Goal: Task Accomplishment & Management: Use online tool/utility

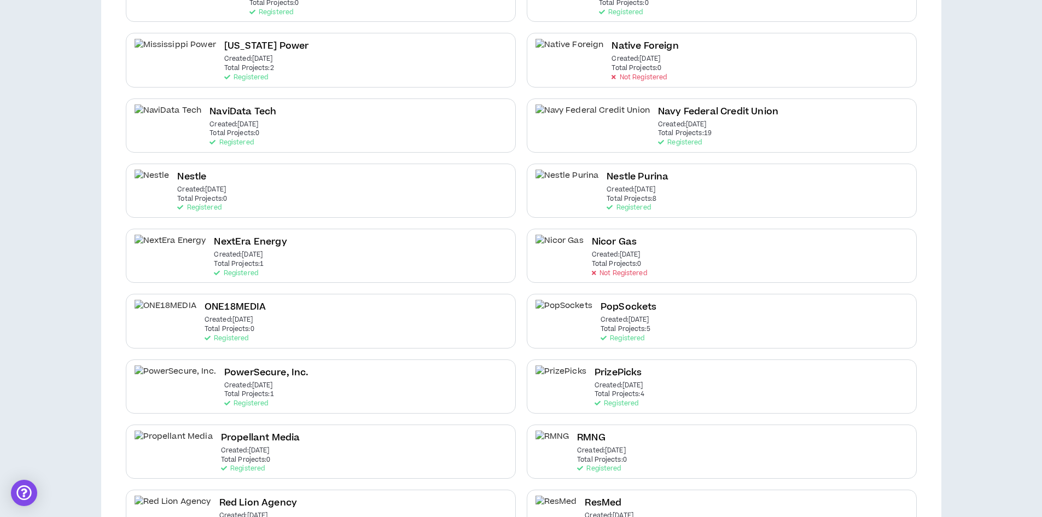
scroll to position [1532, 0]
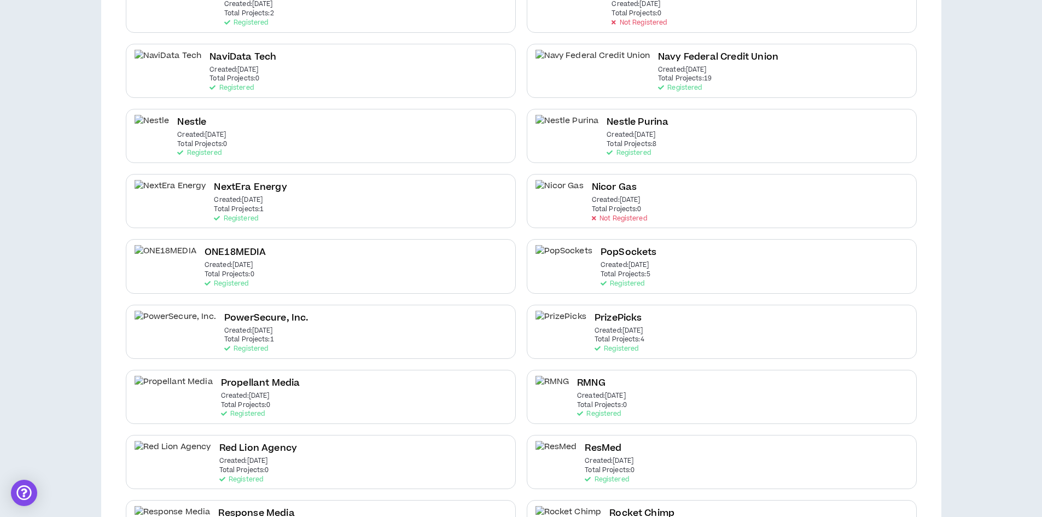
click at [631, 334] on p "Created: [DATE]" at bounding box center [619, 331] width 49 height 8
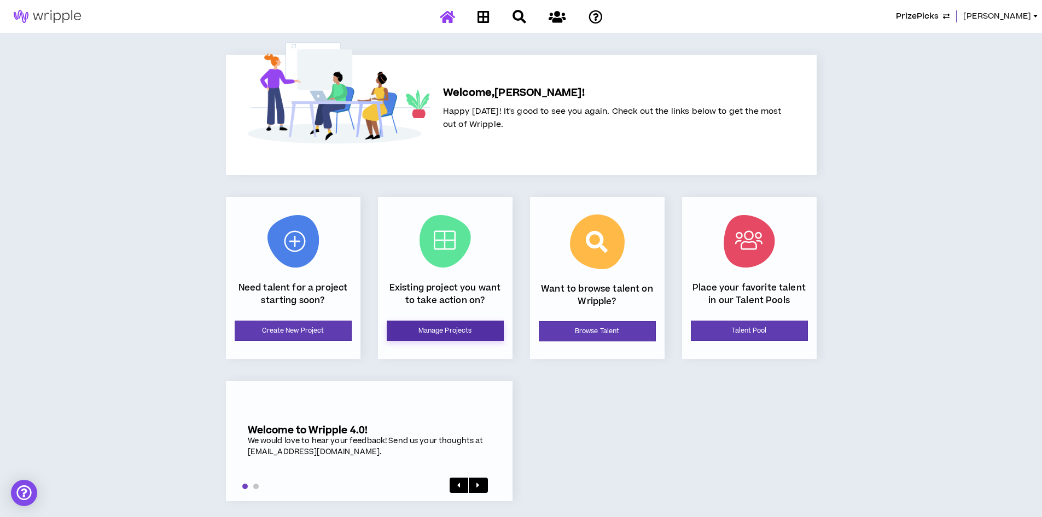
click at [457, 332] on link "Manage Projects" at bounding box center [445, 331] width 117 height 20
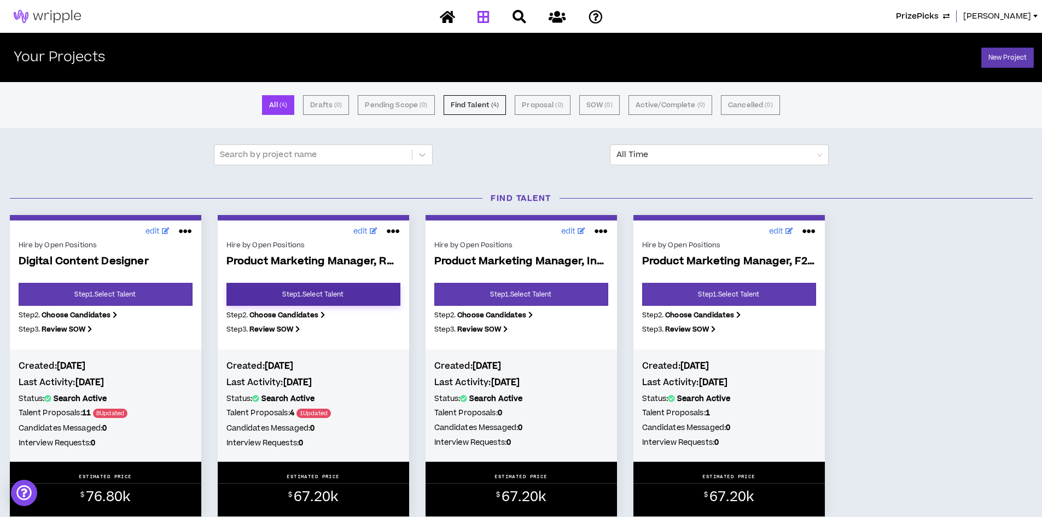
click at [346, 290] on link "Step 1 . Select Talent" at bounding box center [314, 294] width 174 height 23
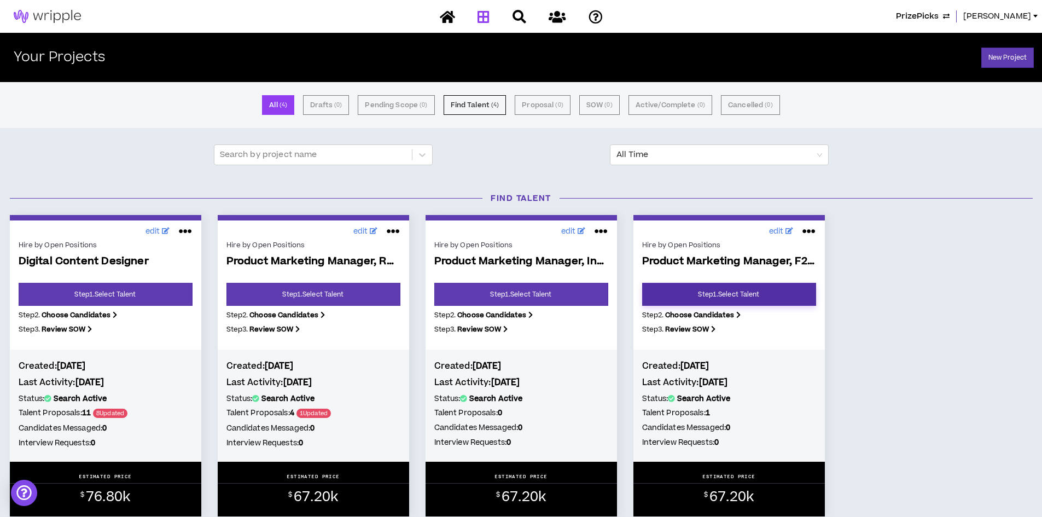
click at [695, 283] on link "Step 1 . Select Talent" at bounding box center [729, 294] width 174 height 23
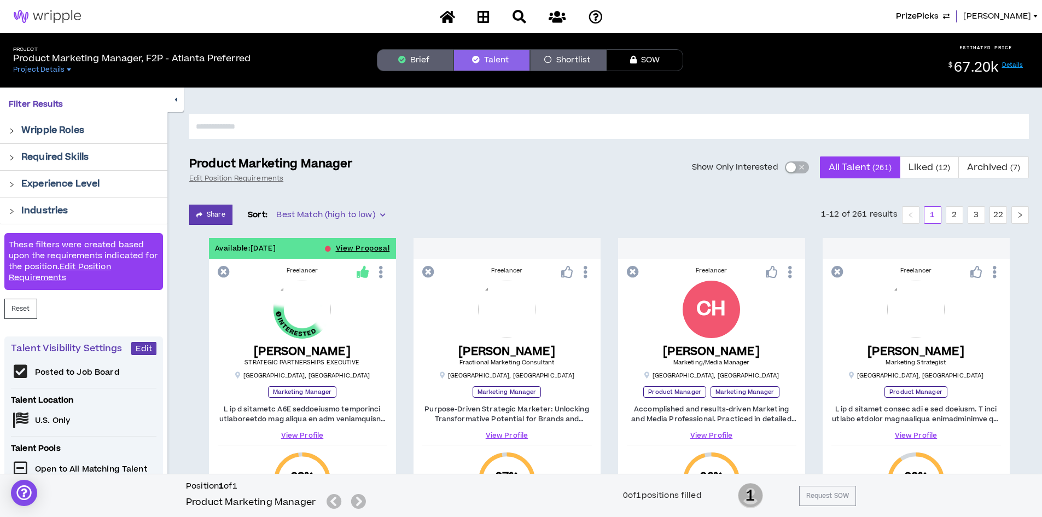
click at [244, 131] on input "text" at bounding box center [609, 126] width 840 height 25
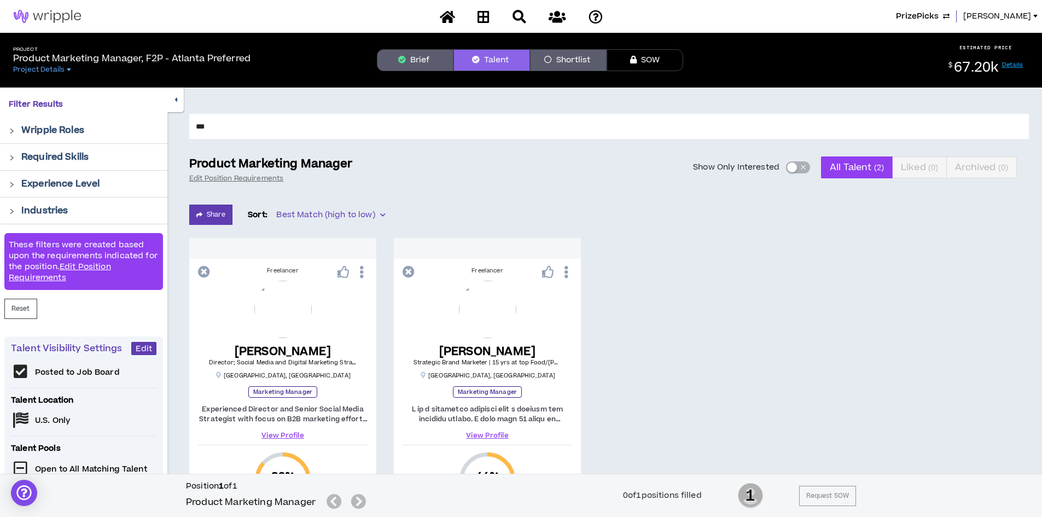
click at [229, 132] on input "***" at bounding box center [609, 126] width 840 height 25
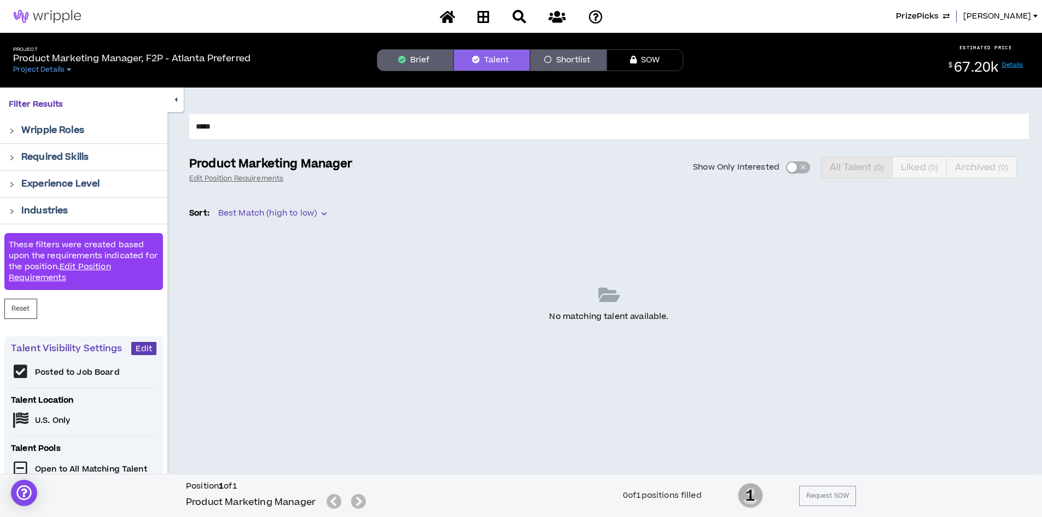
click at [229, 132] on input "*****" at bounding box center [609, 126] width 840 height 25
type input "******"
drag, startPoint x: 255, startPoint y: 130, endPoint x: 192, endPoint y: 125, distance: 63.7
click at [192, 125] on input "******" at bounding box center [609, 126] width 840 height 25
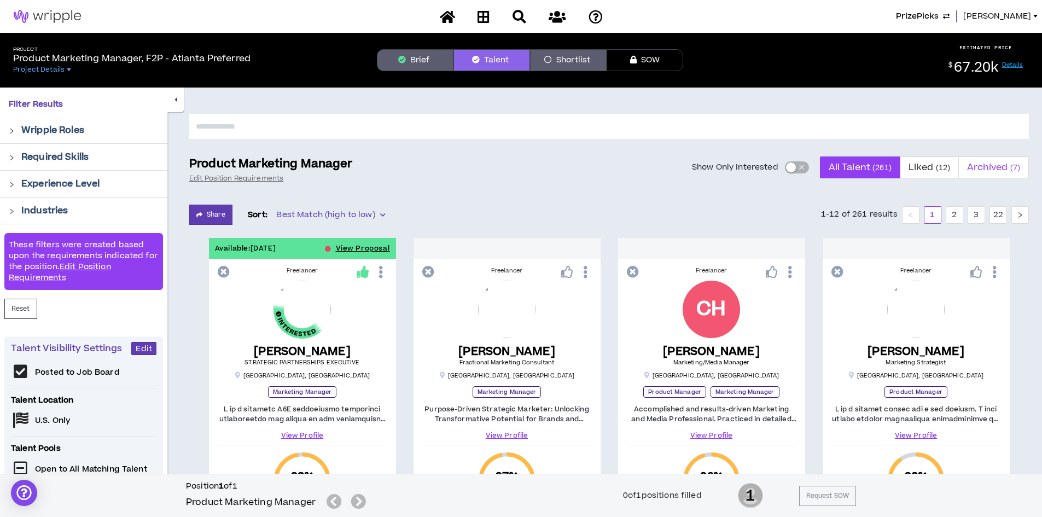
click at [985, 167] on span "Archived ( 7 )" at bounding box center [993, 167] width 53 height 26
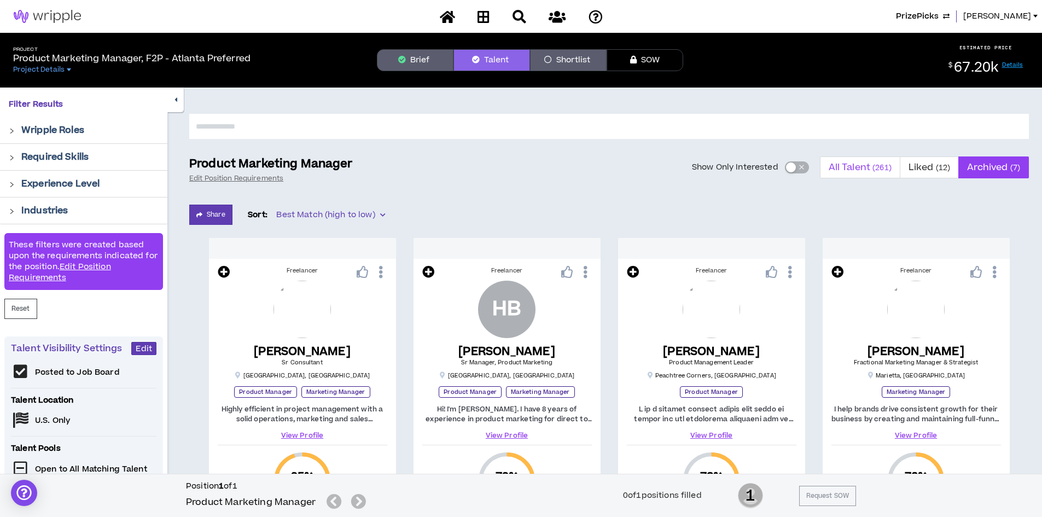
click at [846, 175] on span "All Talent ( 261 )" at bounding box center [860, 167] width 63 height 26
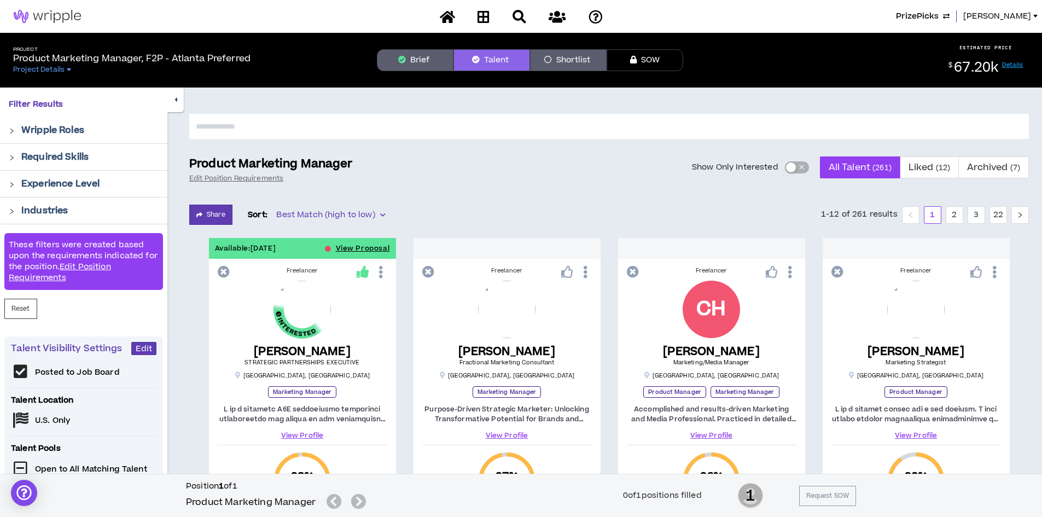
click at [176, 103] on icon "button" at bounding box center [176, 99] width 3 height 7
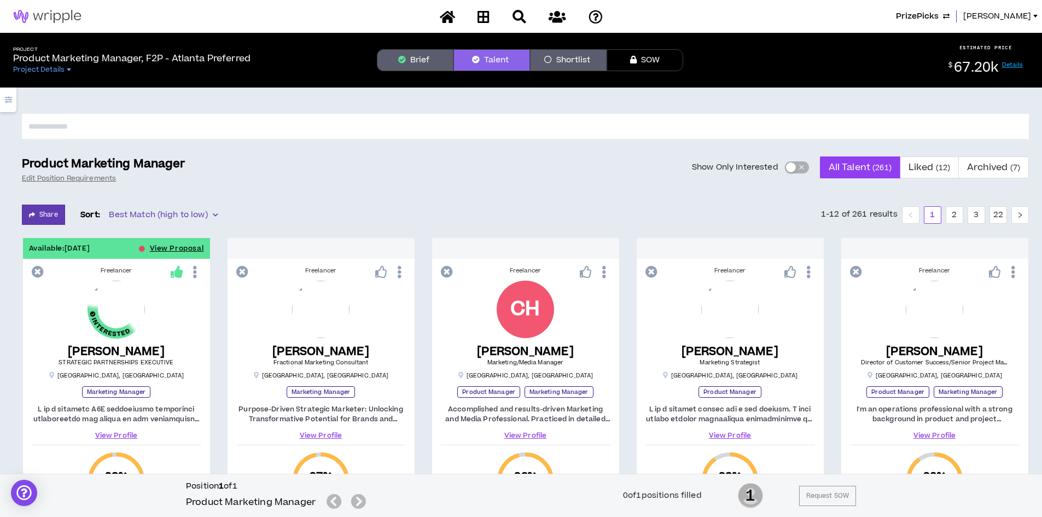
click at [108, 129] on input "text" at bounding box center [525, 126] width 1007 height 25
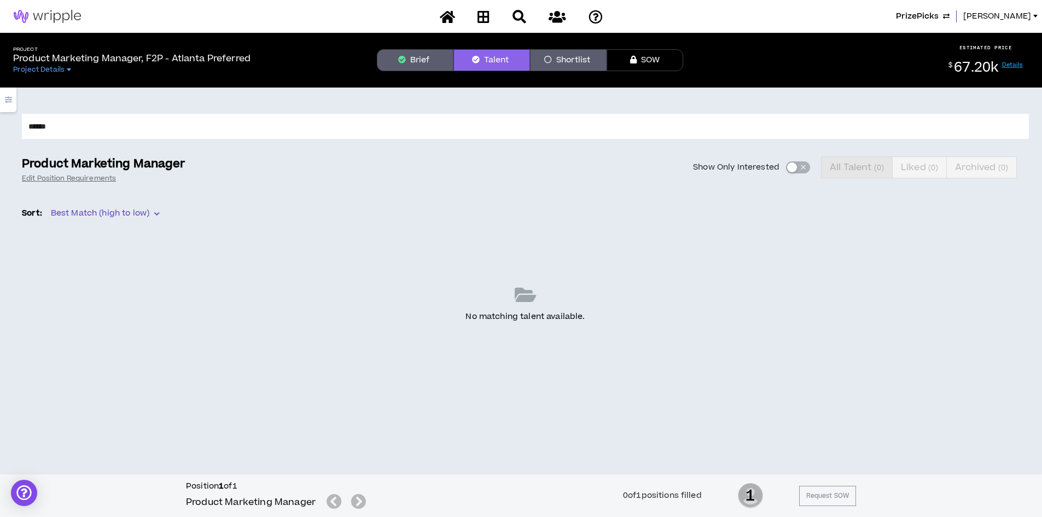
click at [81, 117] on input "******" at bounding box center [525, 126] width 1007 height 25
type input "*"
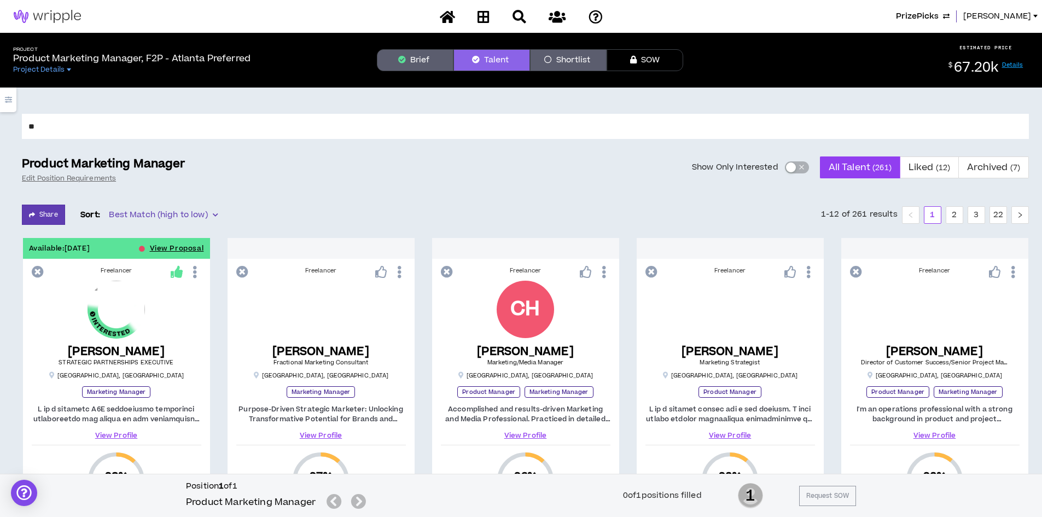
type input "***"
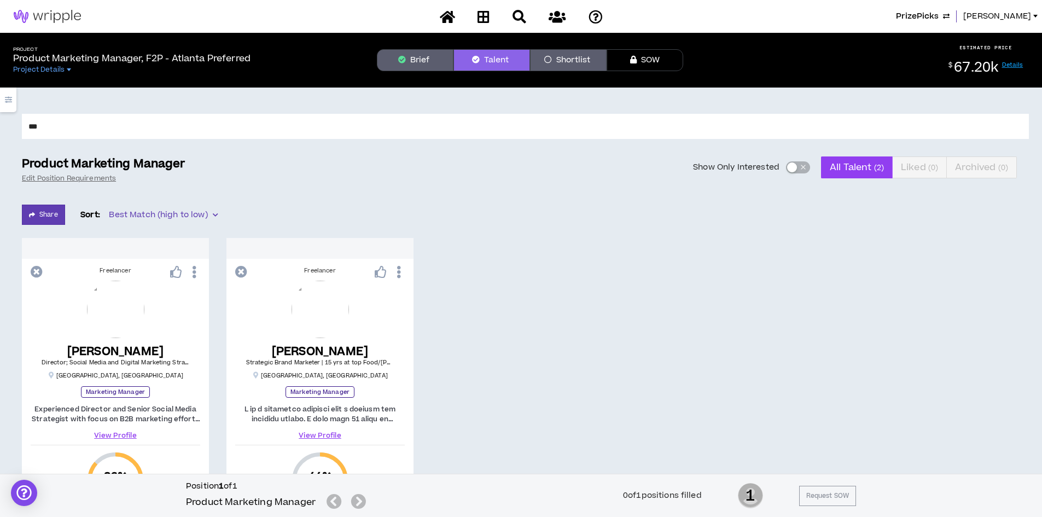
drag, startPoint x: 71, startPoint y: 132, endPoint x: 0, endPoint y: 128, distance: 71.3
click at [0, 128] on div "*** Product Marketing Manager Edit Position Requirements Show Only Interested A…" at bounding box center [521, 396] width 1042 height 617
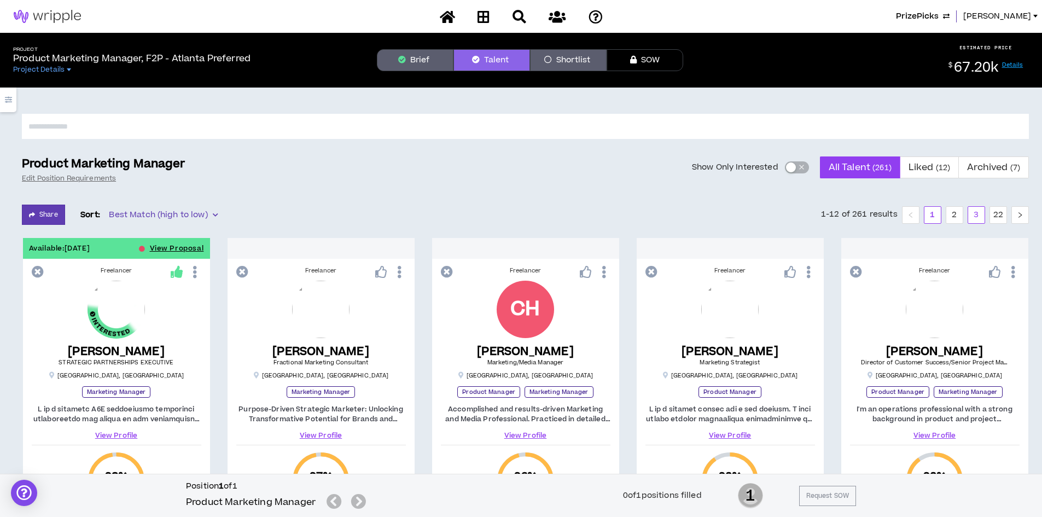
click at [978, 213] on link "3" at bounding box center [976, 215] width 16 height 16
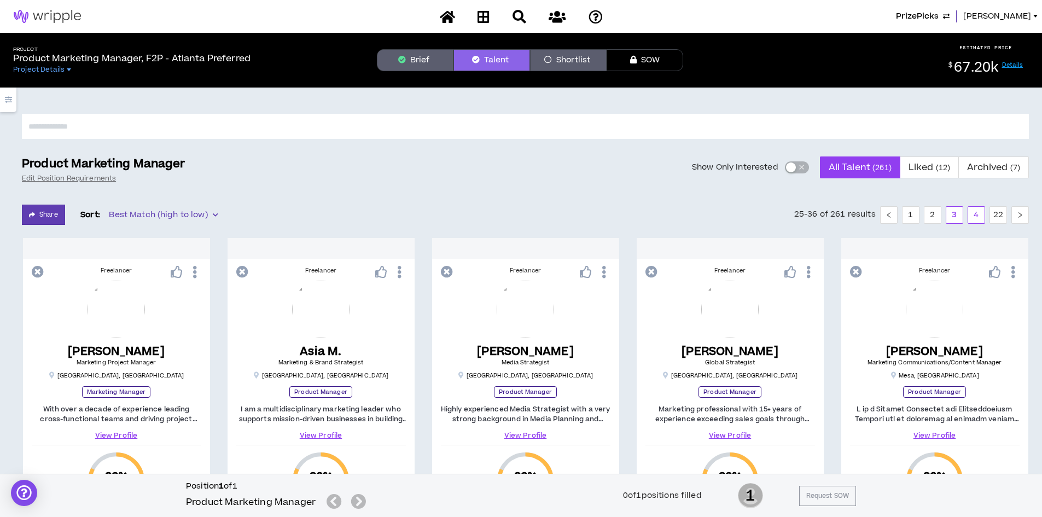
click at [974, 216] on link "4" at bounding box center [976, 215] width 16 height 16
click at [973, 213] on link "5" at bounding box center [976, 215] width 16 height 16
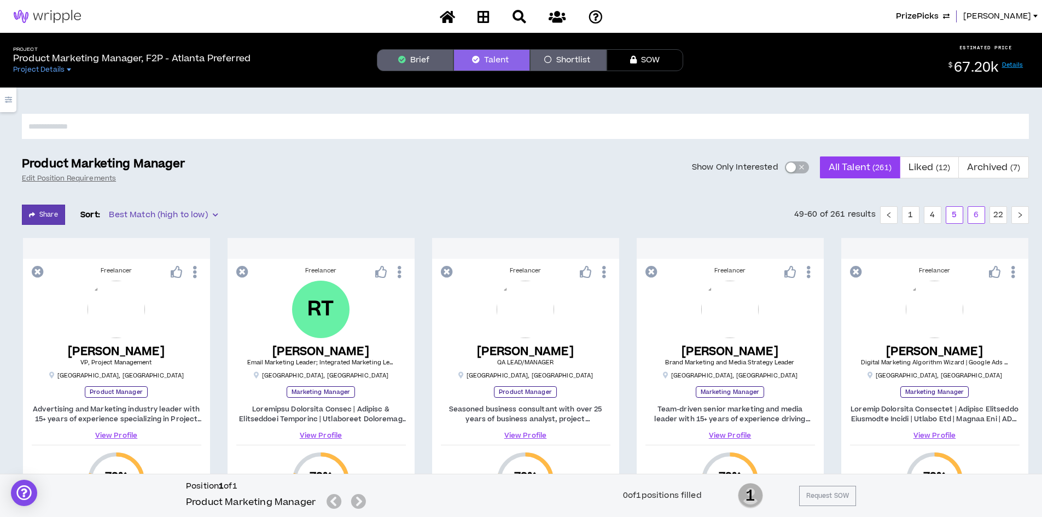
click at [980, 219] on link "6" at bounding box center [976, 215] width 16 height 16
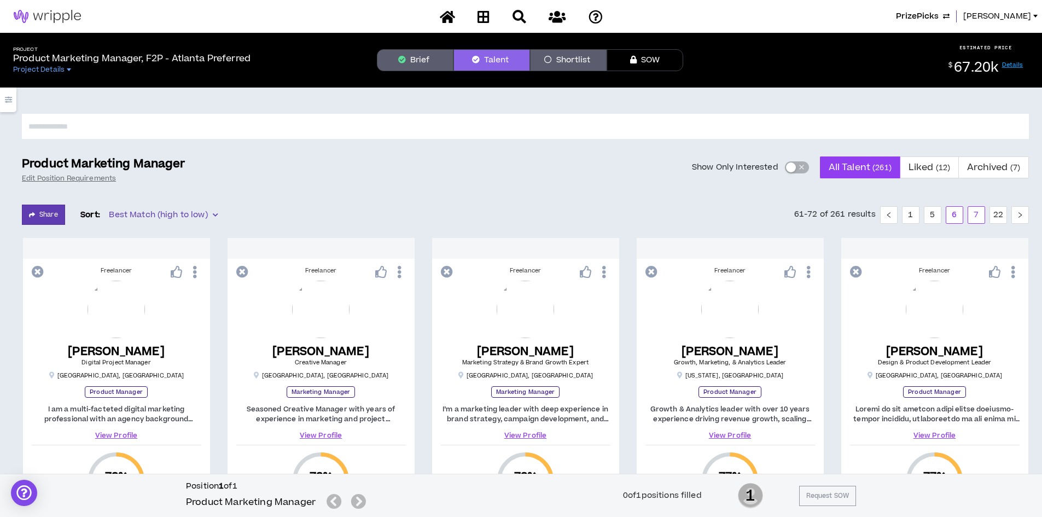
click at [974, 214] on link "7" at bounding box center [976, 215] width 16 height 16
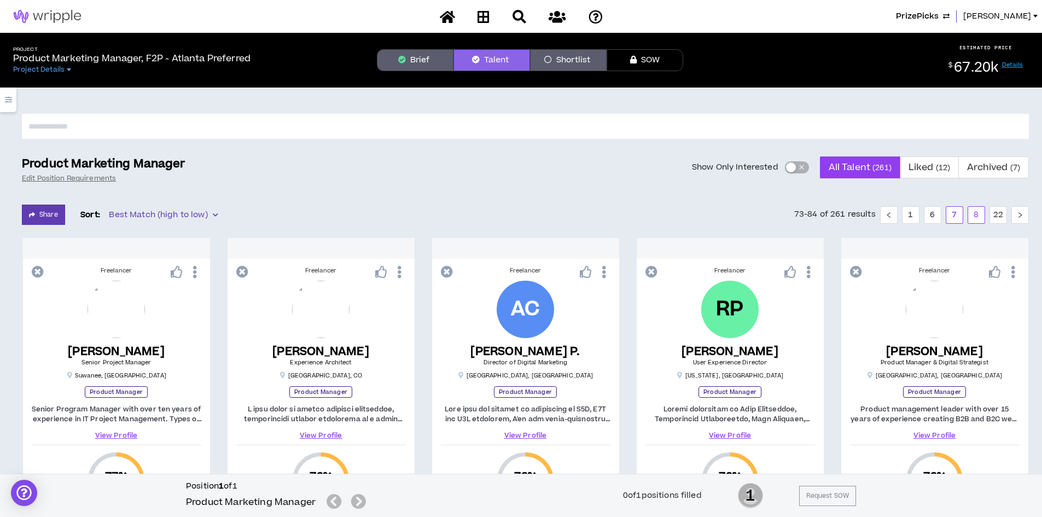
click at [978, 212] on link "8" at bounding box center [976, 215] width 16 height 16
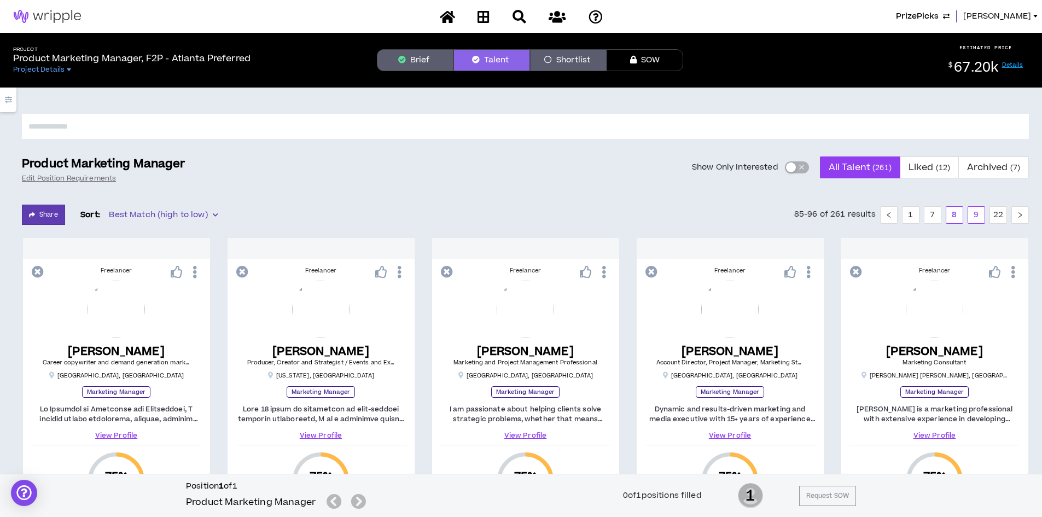
click at [972, 216] on link "9" at bounding box center [976, 215] width 16 height 16
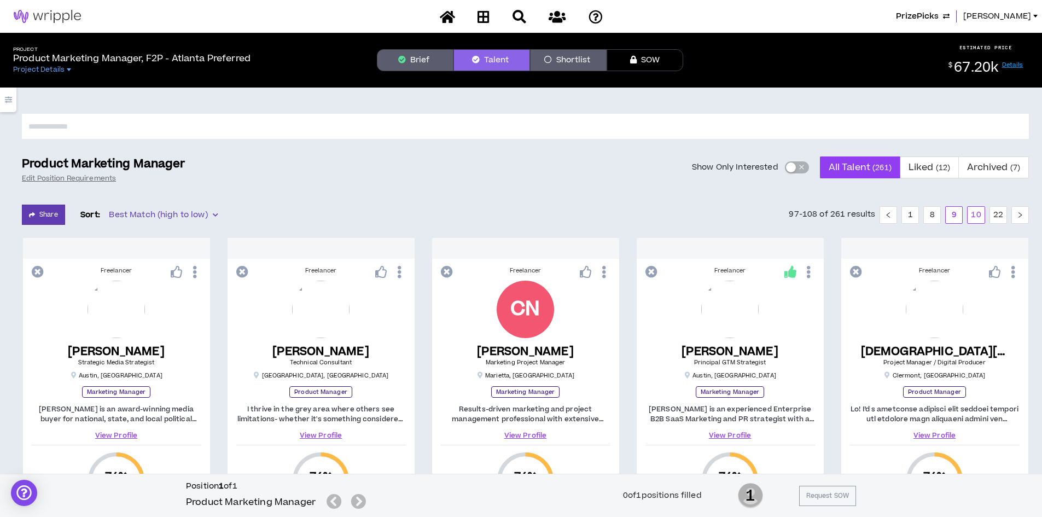
click at [976, 213] on link "10" at bounding box center [976, 215] width 16 height 16
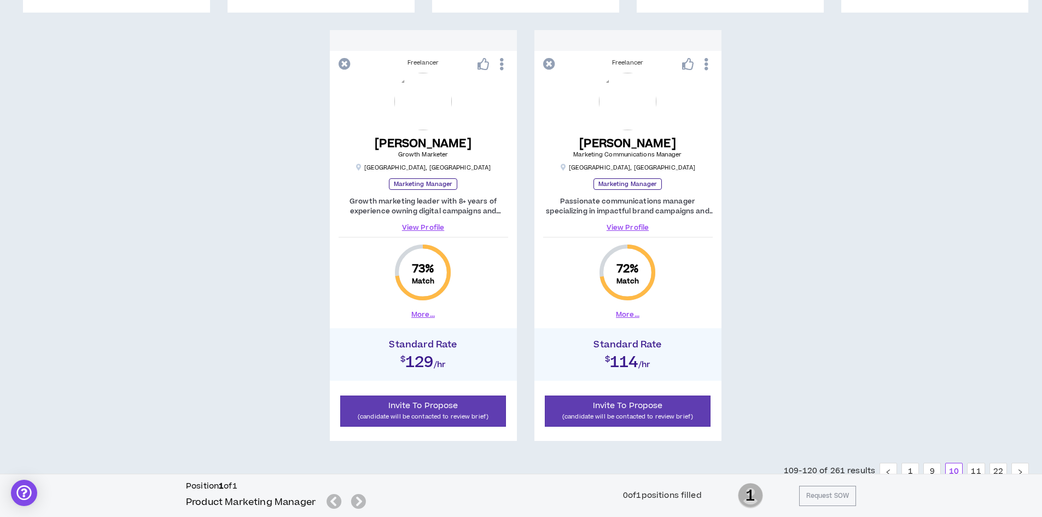
scroll to position [1094, 0]
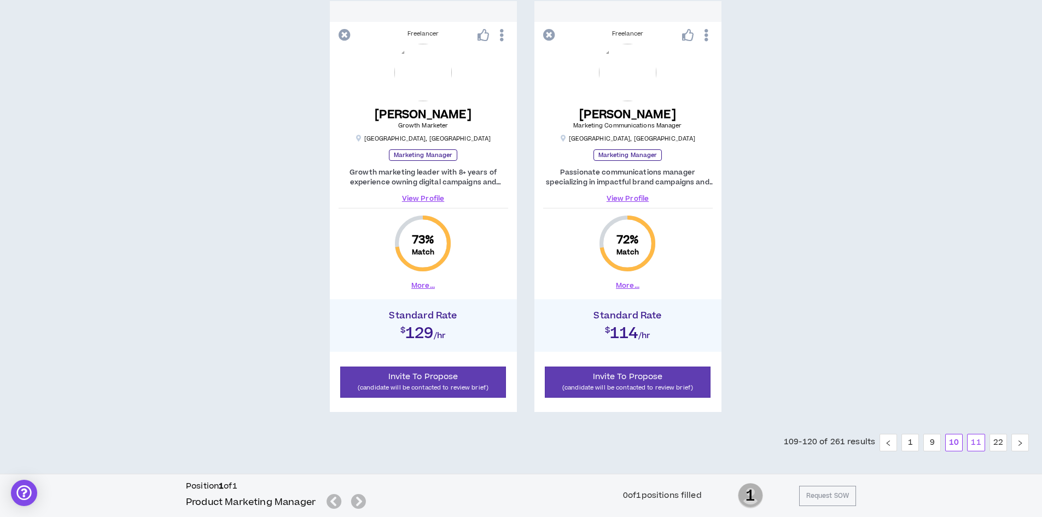
click at [977, 445] on link "11" at bounding box center [976, 442] width 16 height 16
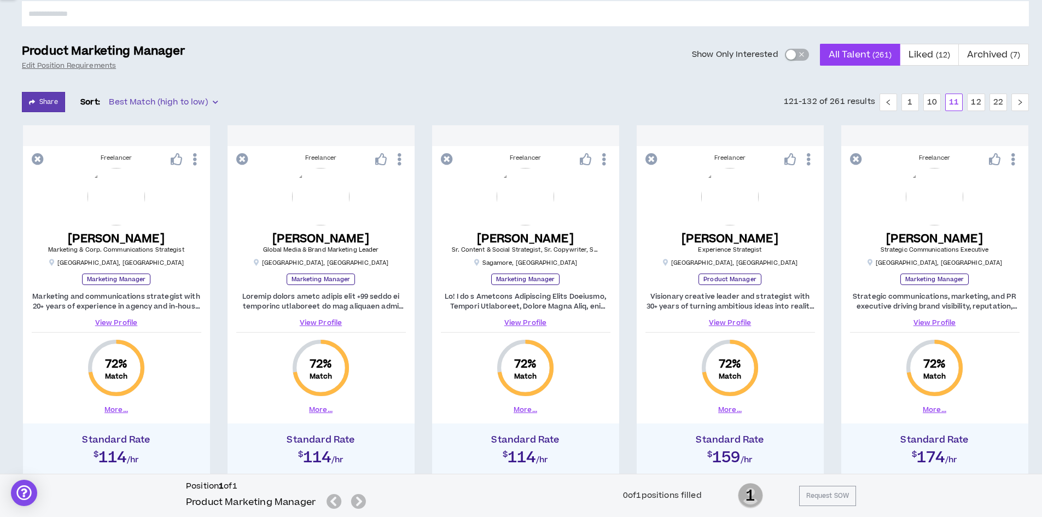
scroll to position [109, 0]
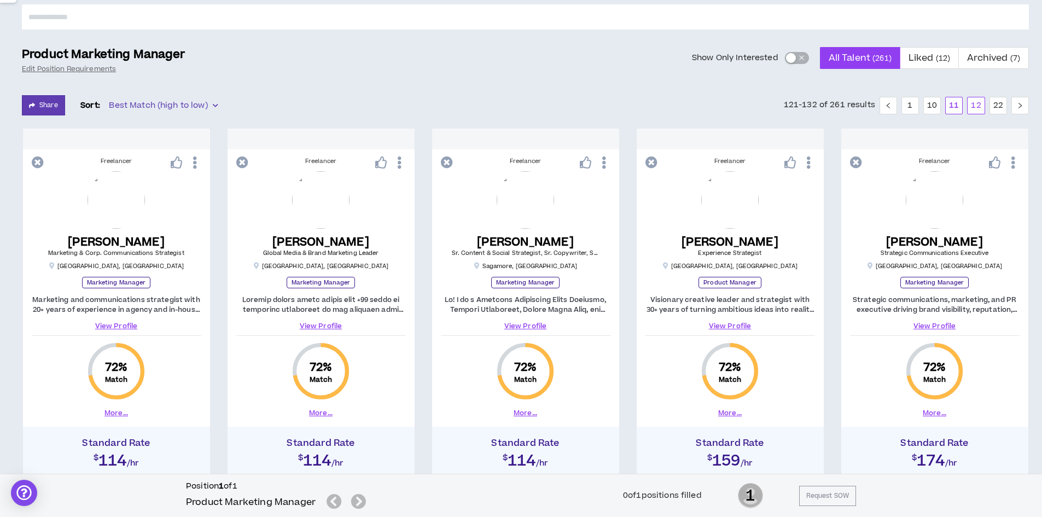
click at [976, 105] on link "12" at bounding box center [976, 105] width 16 height 16
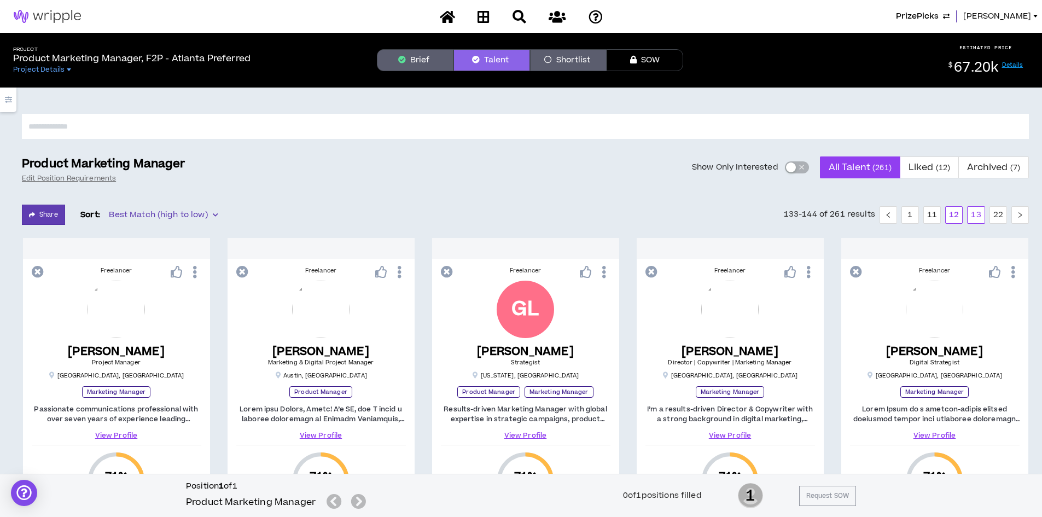
click at [973, 215] on link "13" at bounding box center [976, 215] width 16 height 16
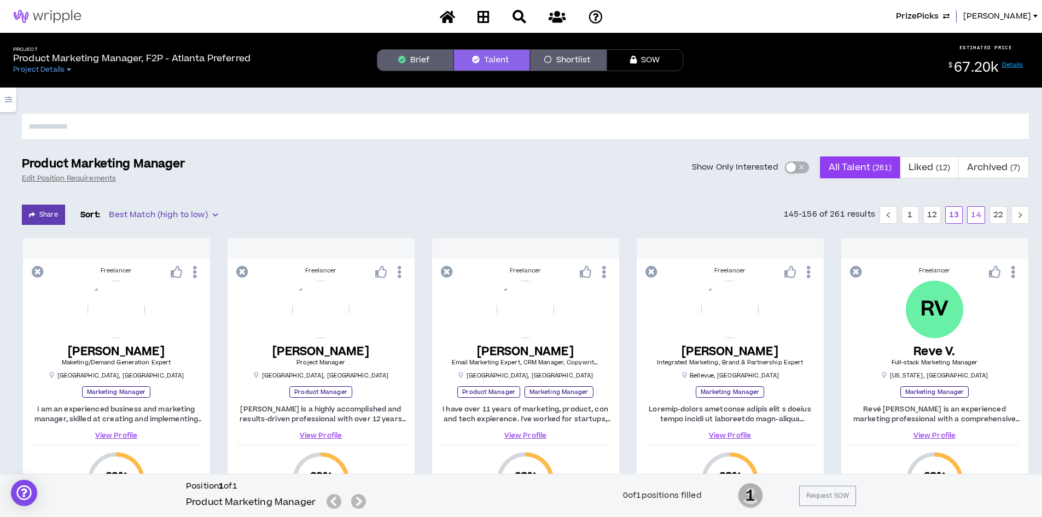
click at [975, 213] on link "14" at bounding box center [976, 215] width 16 height 16
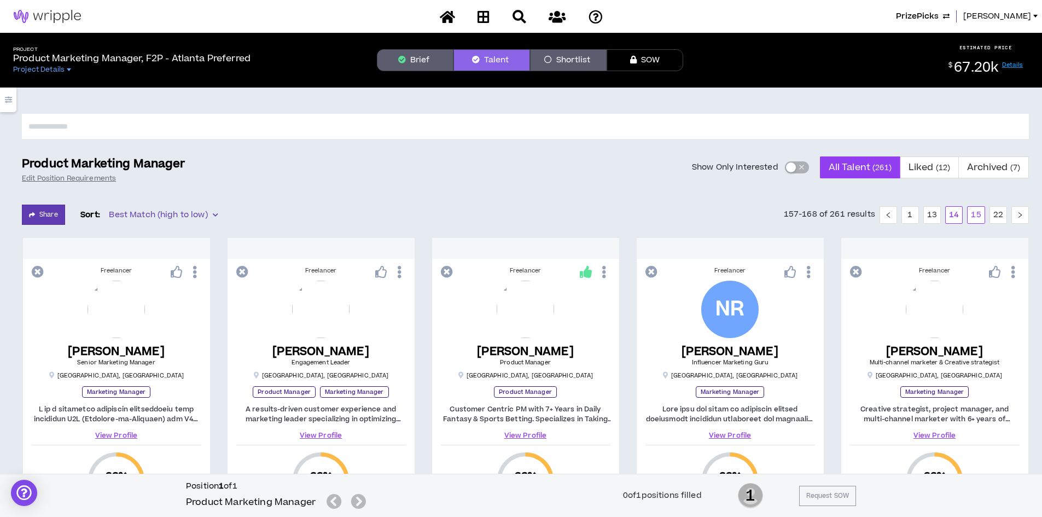
click at [974, 213] on link "15" at bounding box center [976, 215] width 16 height 16
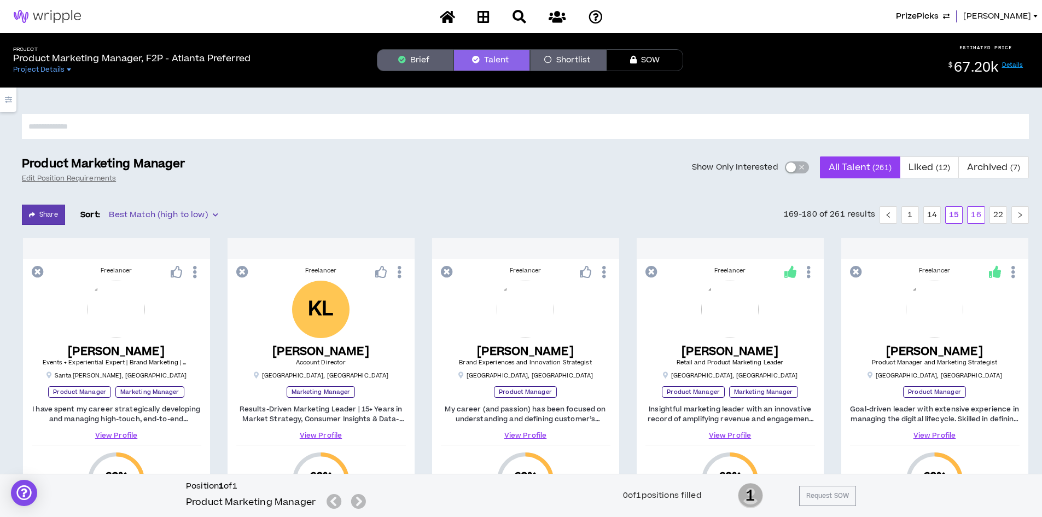
click at [974, 214] on link "16" at bounding box center [976, 215] width 16 height 16
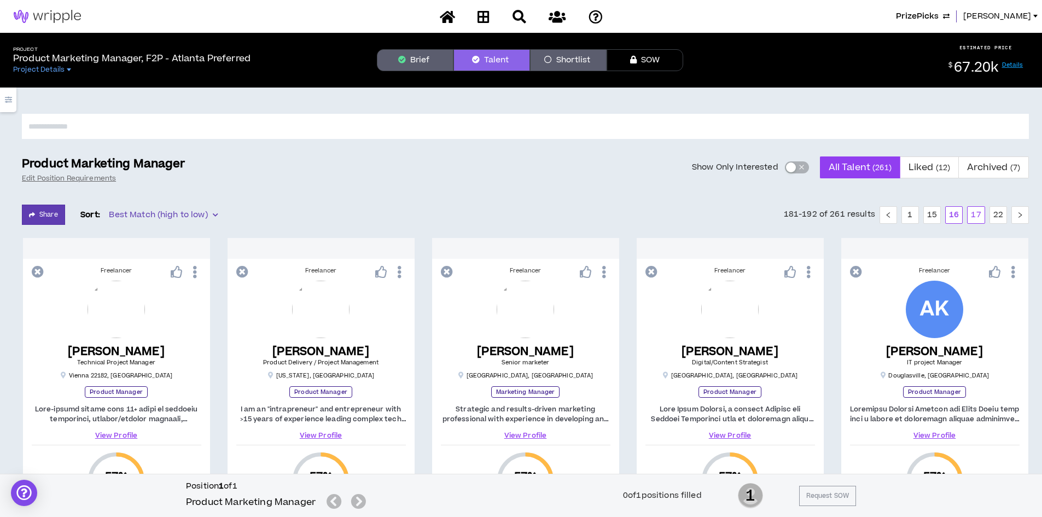
click at [972, 214] on link "17" at bounding box center [976, 215] width 16 height 16
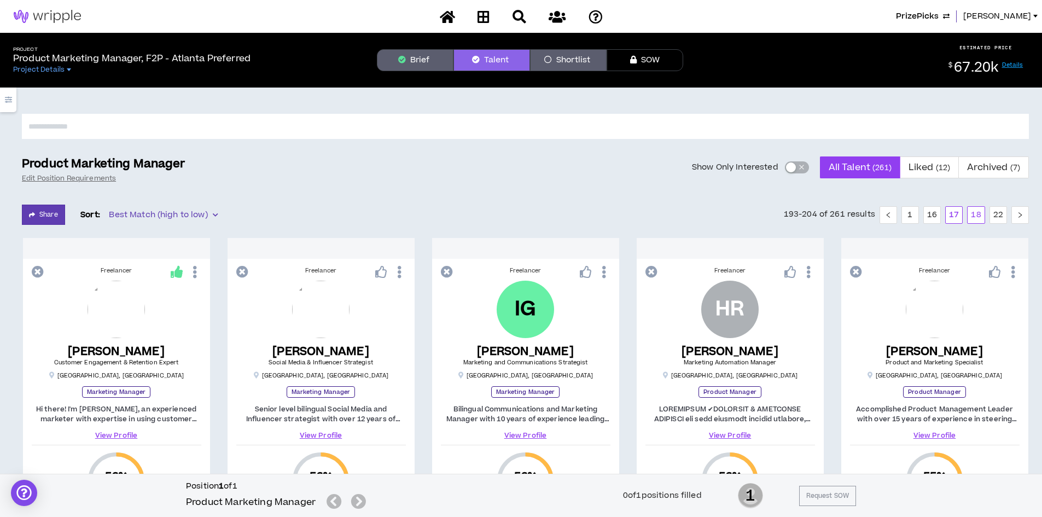
click at [974, 211] on link "18" at bounding box center [976, 215] width 16 height 16
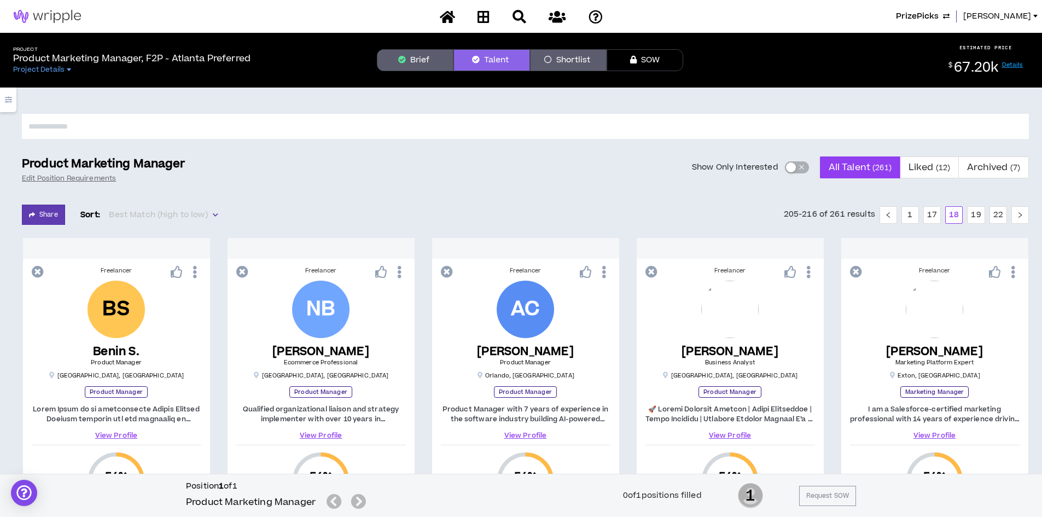
click at [147, 212] on span "Best Match (high to low)" at bounding box center [163, 215] width 108 height 16
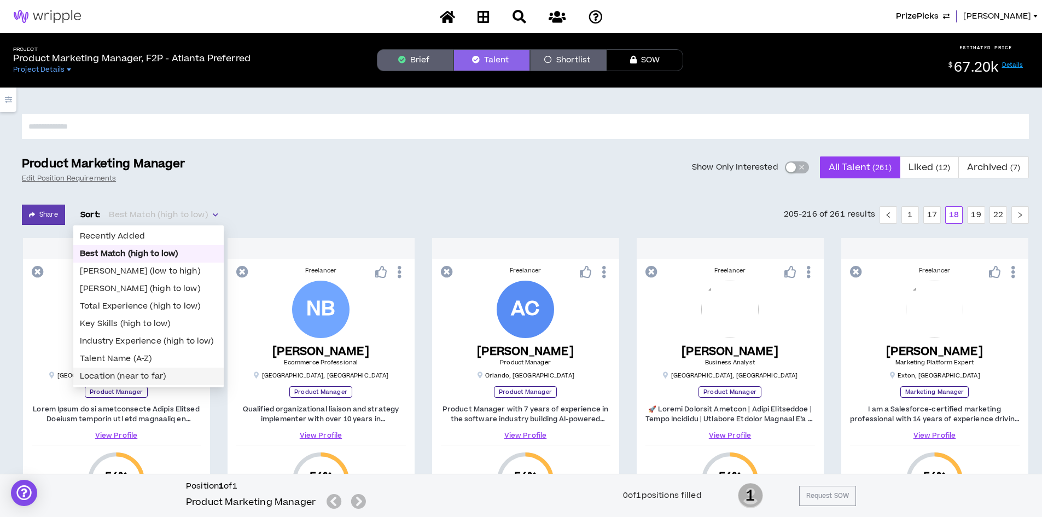
click at [155, 373] on div "Location (near to far)" at bounding box center [148, 376] width 137 height 12
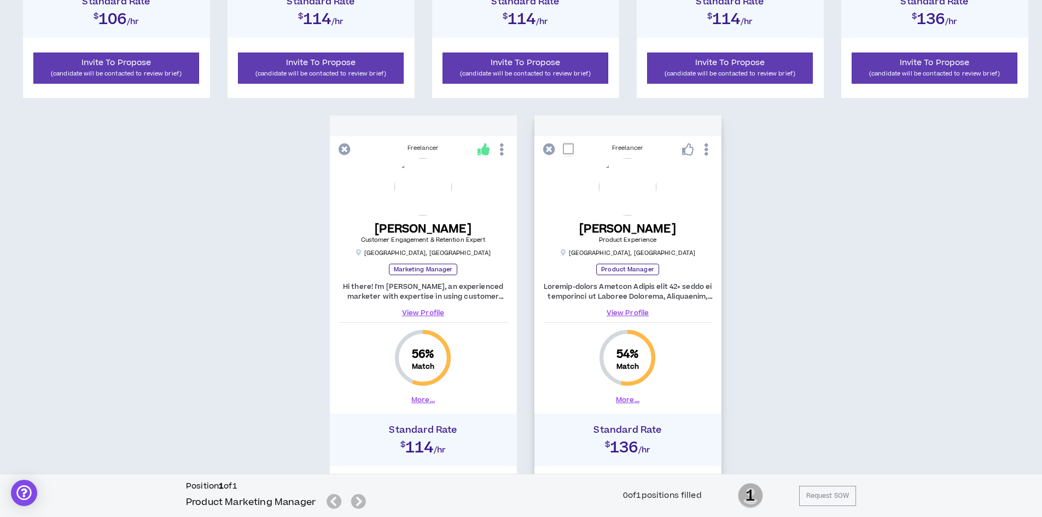
scroll to position [1105, 0]
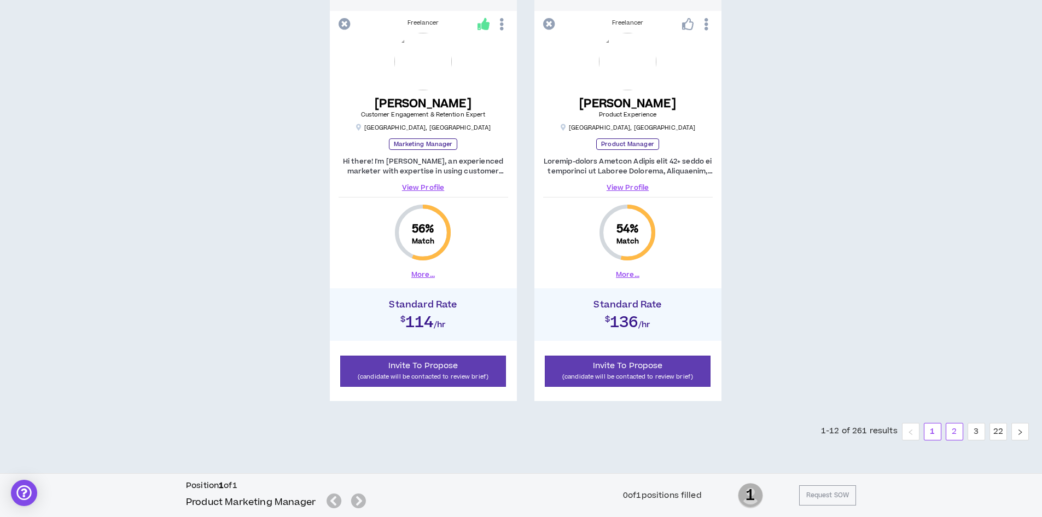
click at [955, 436] on link "2" at bounding box center [955, 432] width 16 height 16
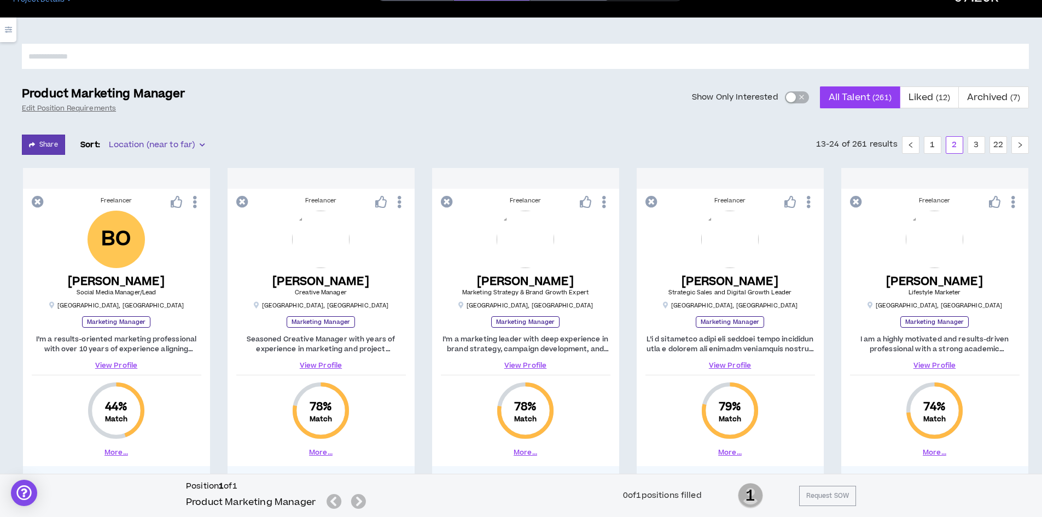
scroll to position [66, 0]
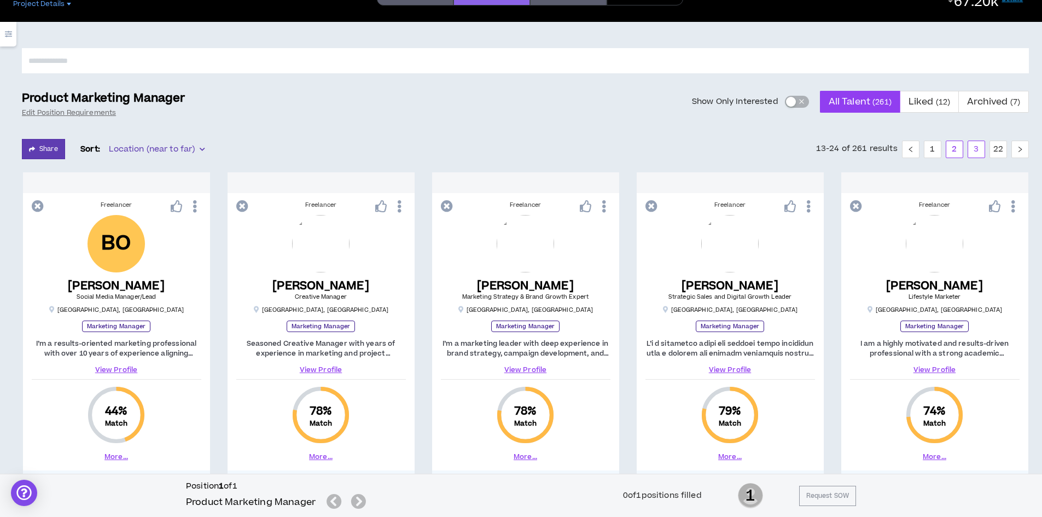
click at [974, 152] on link "3" at bounding box center [976, 149] width 16 height 16
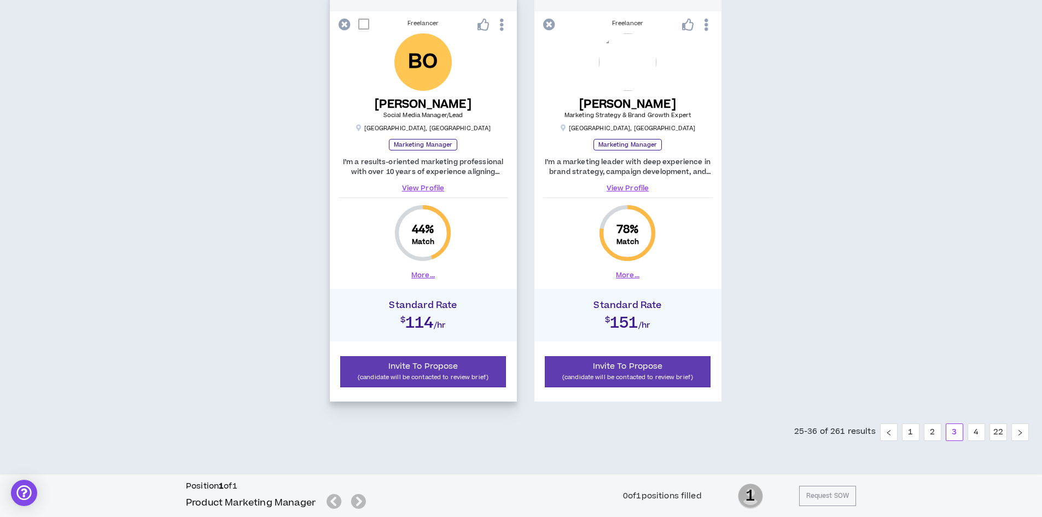
scroll to position [1105, 0]
click at [976, 433] on link "4" at bounding box center [976, 432] width 16 height 16
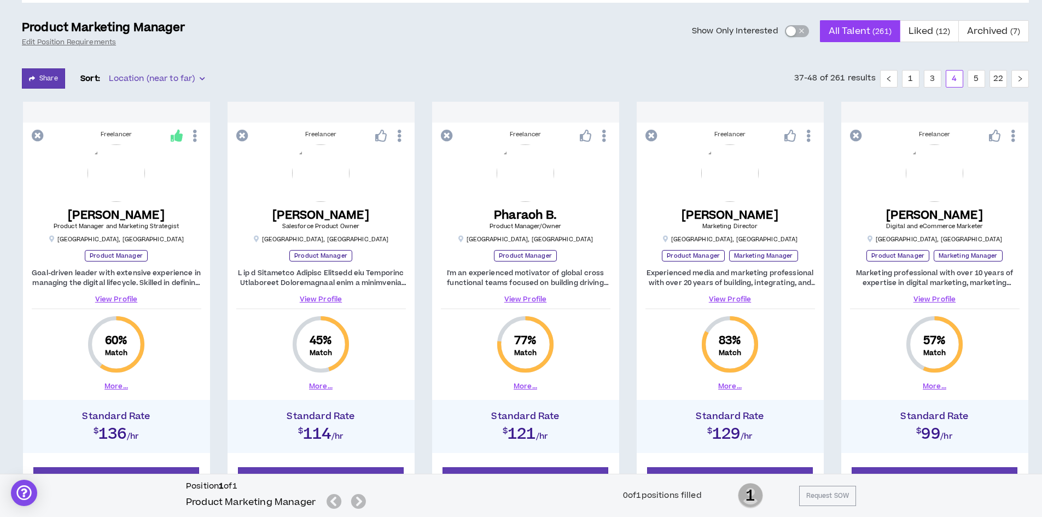
scroll to position [120, 0]
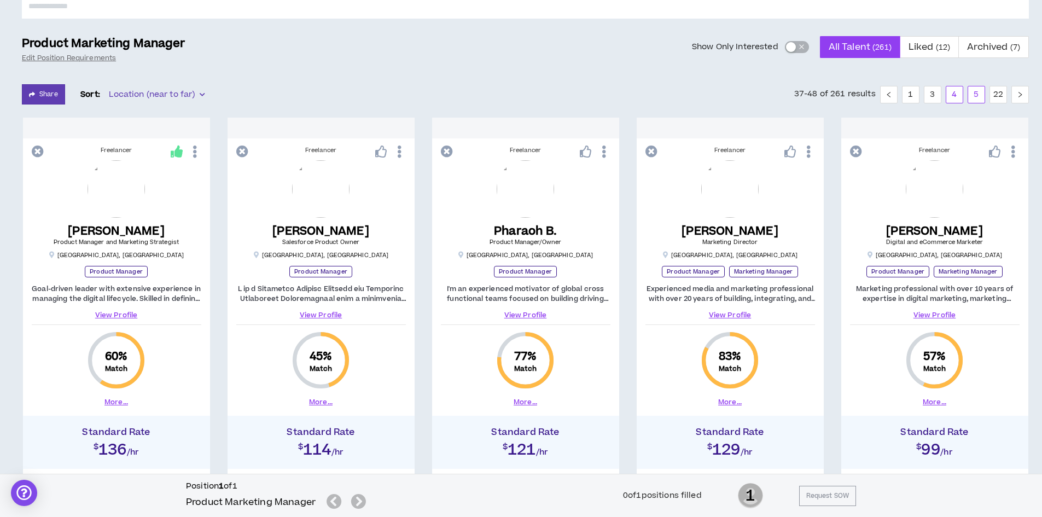
click at [975, 95] on link "5" at bounding box center [976, 94] width 16 height 16
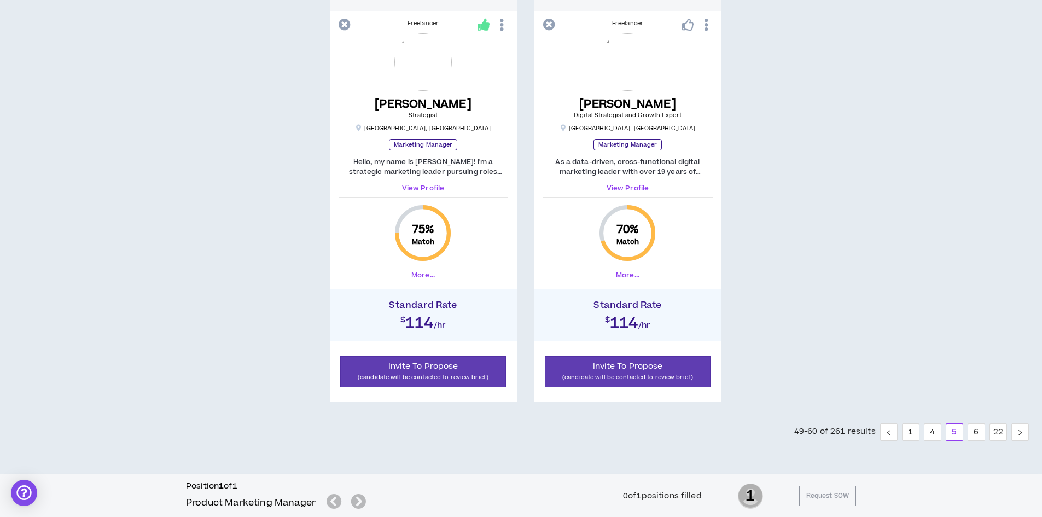
scroll to position [1105, 0]
click at [981, 437] on link "6" at bounding box center [976, 432] width 16 height 16
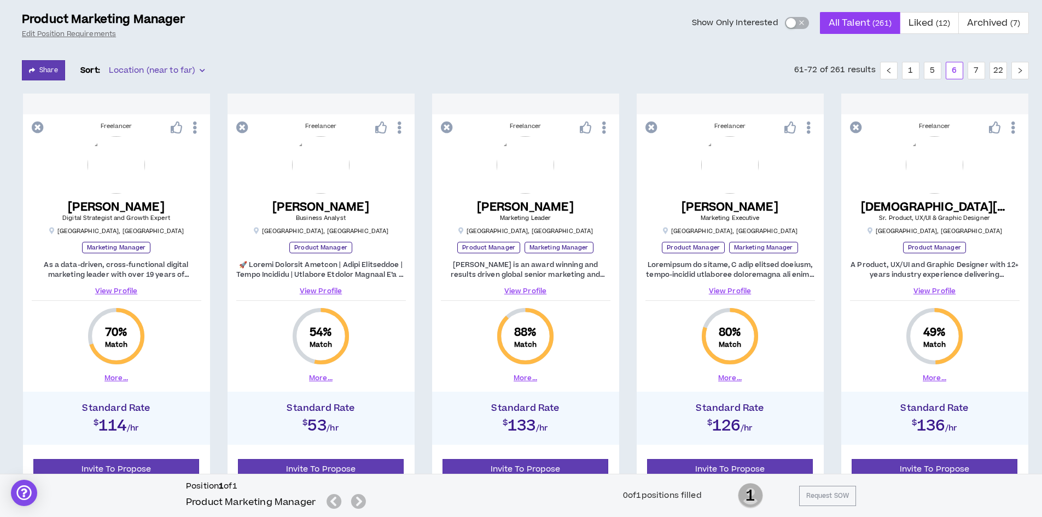
scroll to position [120, 0]
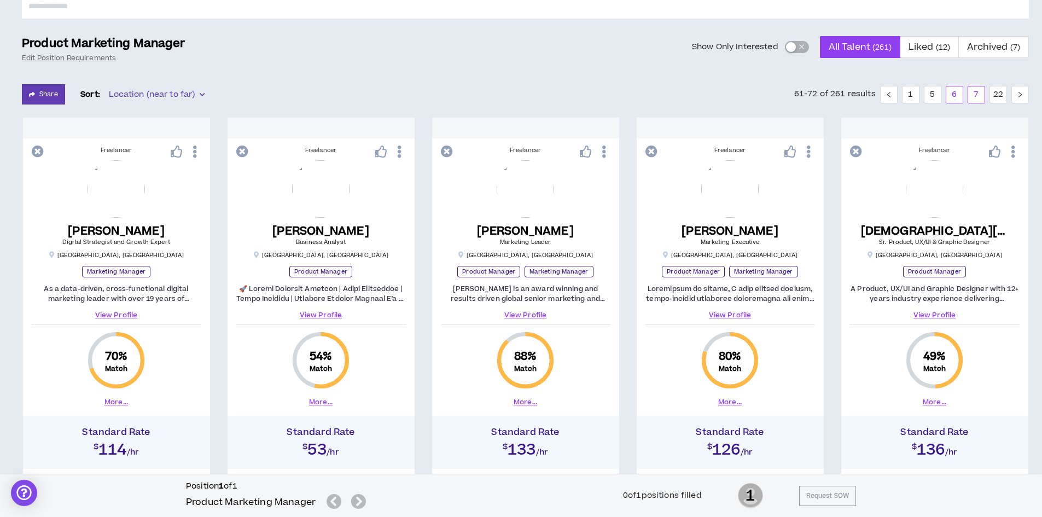
click at [971, 95] on link "7" at bounding box center [976, 94] width 16 height 16
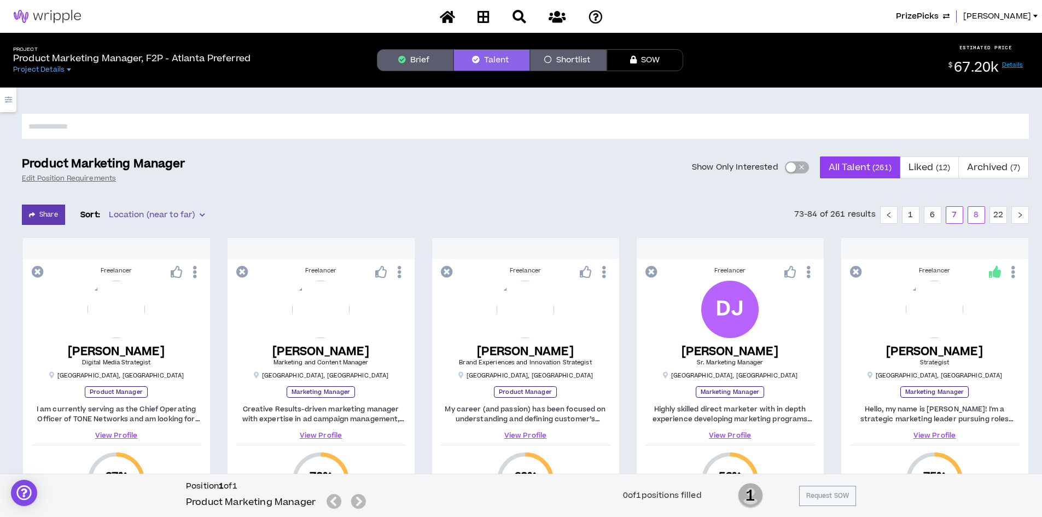
click at [978, 214] on link "8" at bounding box center [976, 215] width 16 height 16
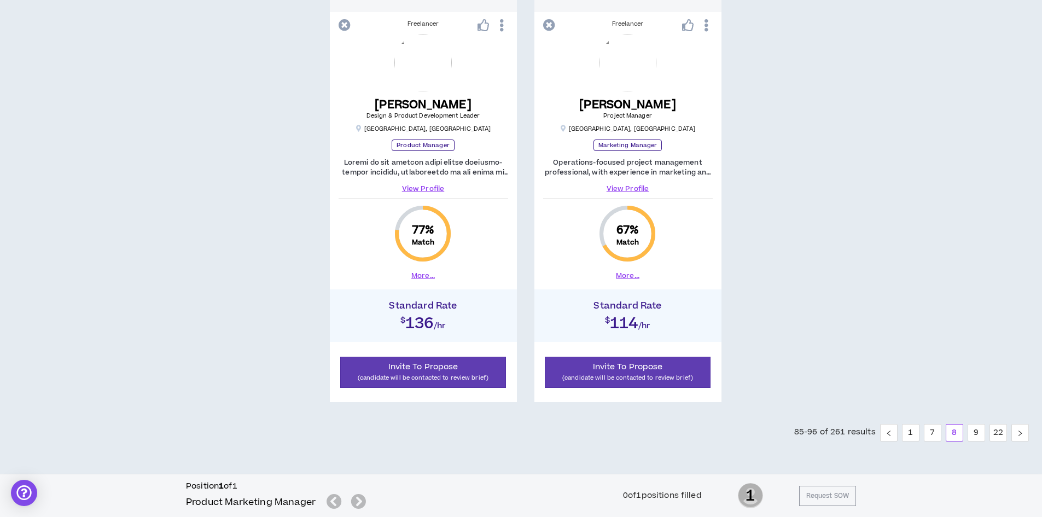
scroll to position [1105, 0]
click at [978, 436] on link "9" at bounding box center [976, 432] width 16 height 16
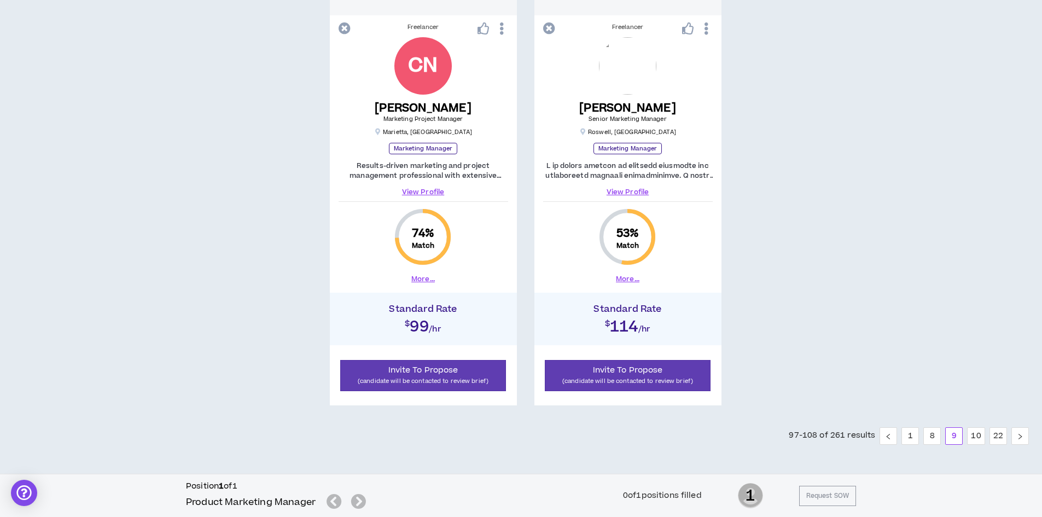
scroll to position [1105, 0]
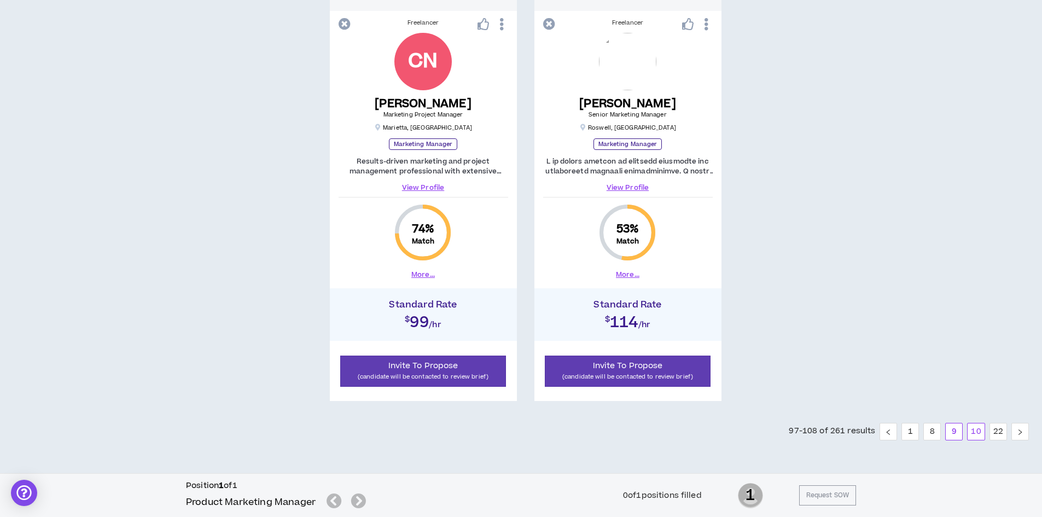
click at [973, 433] on link "10" at bounding box center [976, 432] width 16 height 16
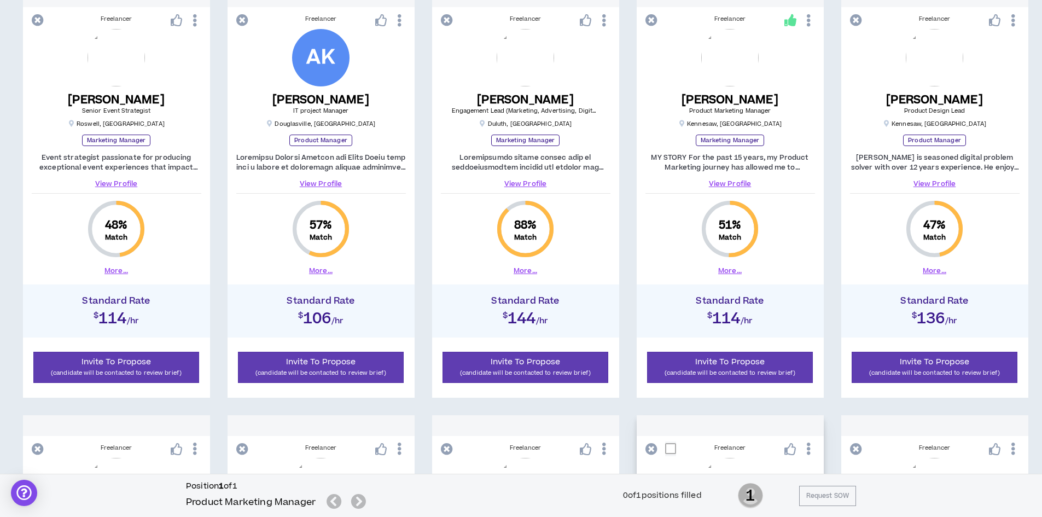
scroll to position [120, 0]
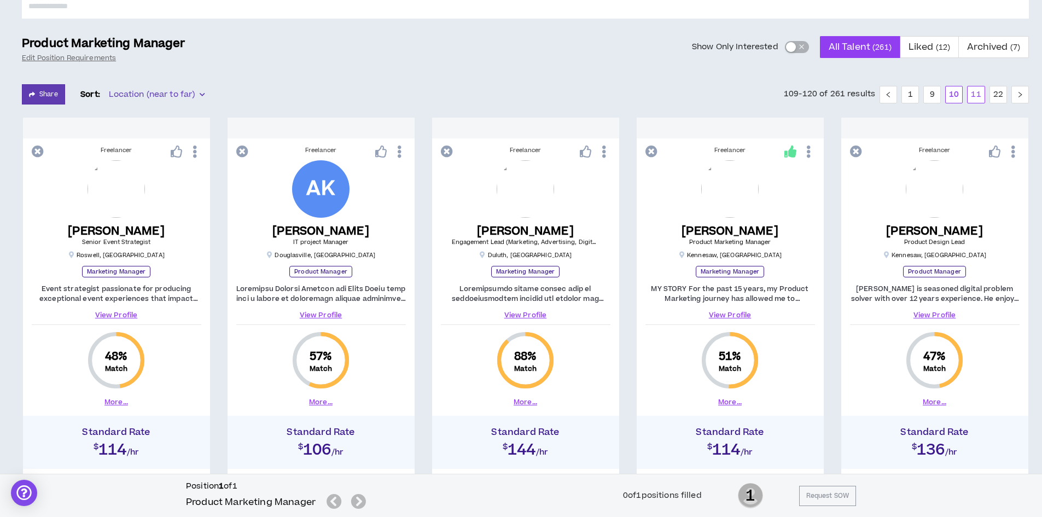
click at [976, 96] on link "11" at bounding box center [976, 94] width 16 height 16
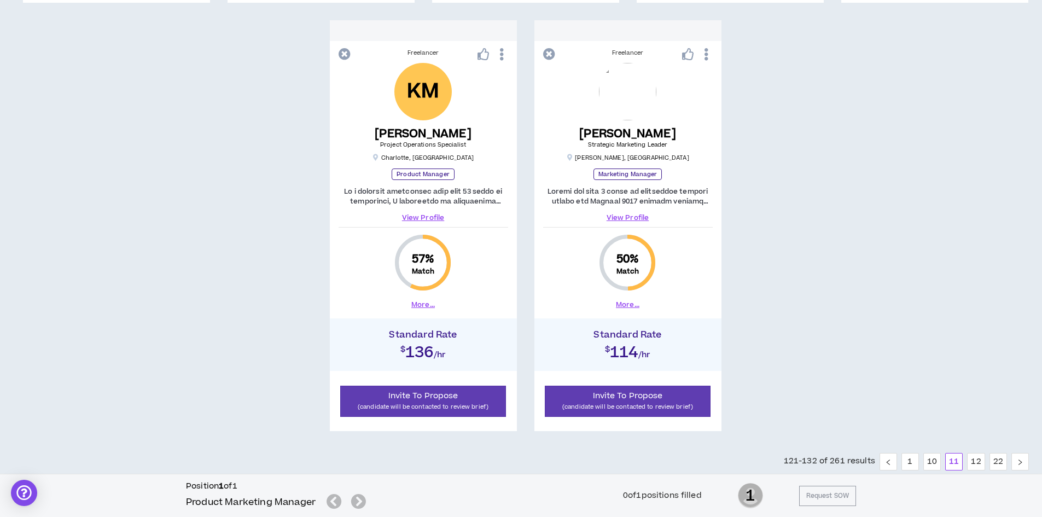
scroll to position [1105, 0]
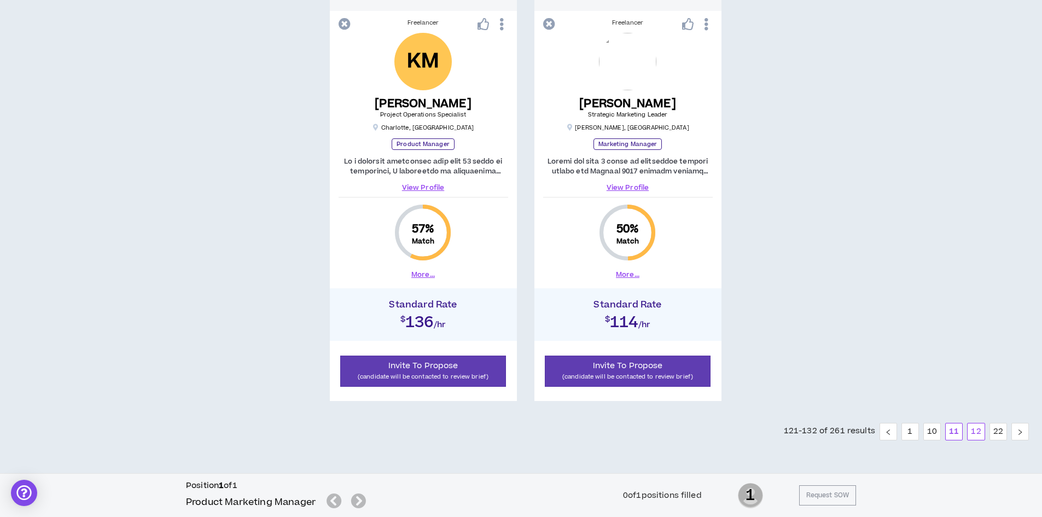
click at [973, 432] on link "12" at bounding box center [976, 432] width 16 height 16
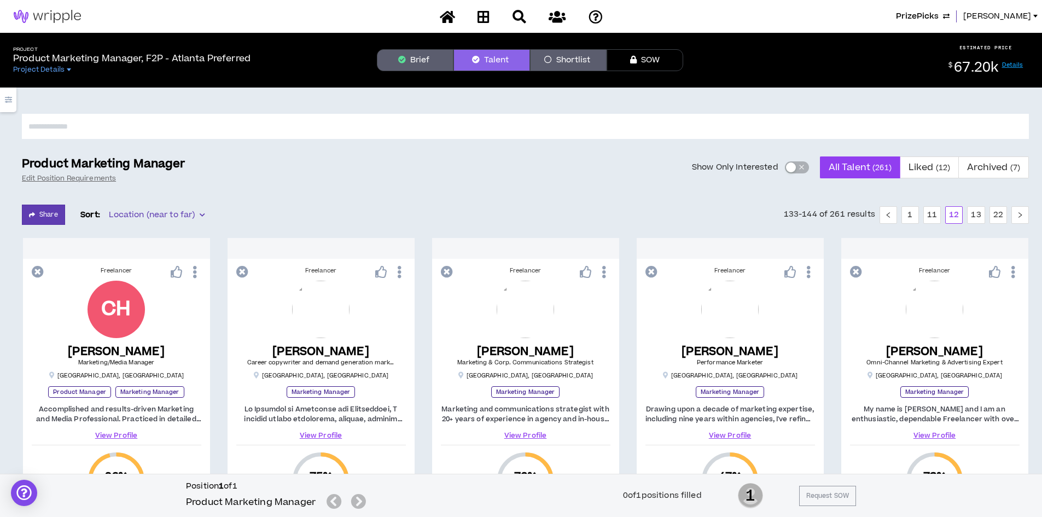
click at [414, 58] on button "Brief" at bounding box center [415, 60] width 77 height 22
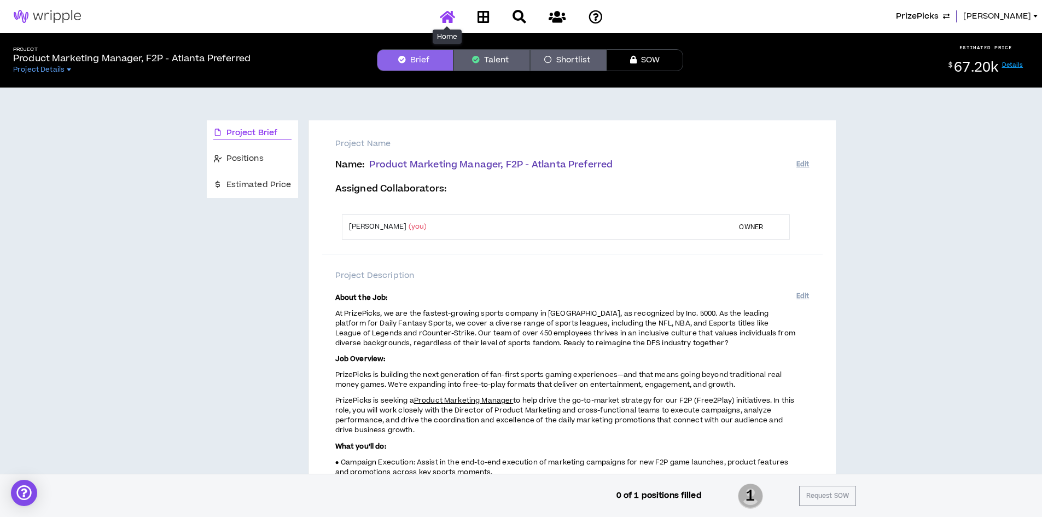
click at [445, 20] on icon at bounding box center [447, 17] width 15 height 14
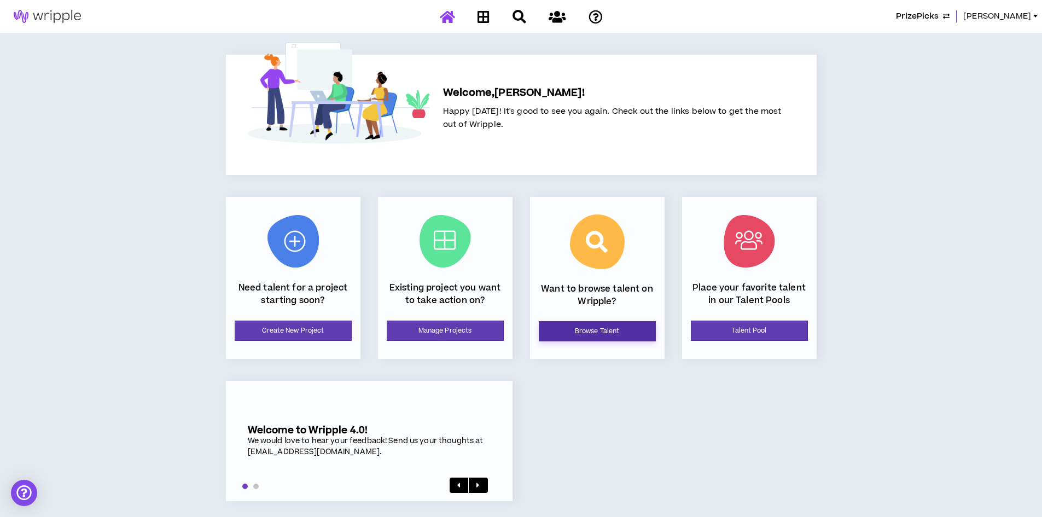
click at [594, 335] on link "Browse Talent" at bounding box center [597, 331] width 117 height 20
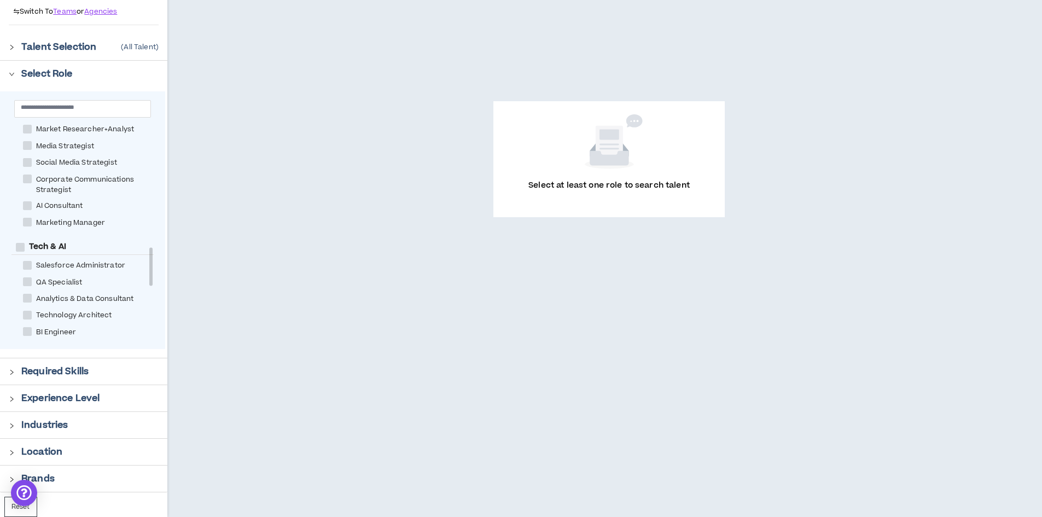
scroll to position [711, 0]
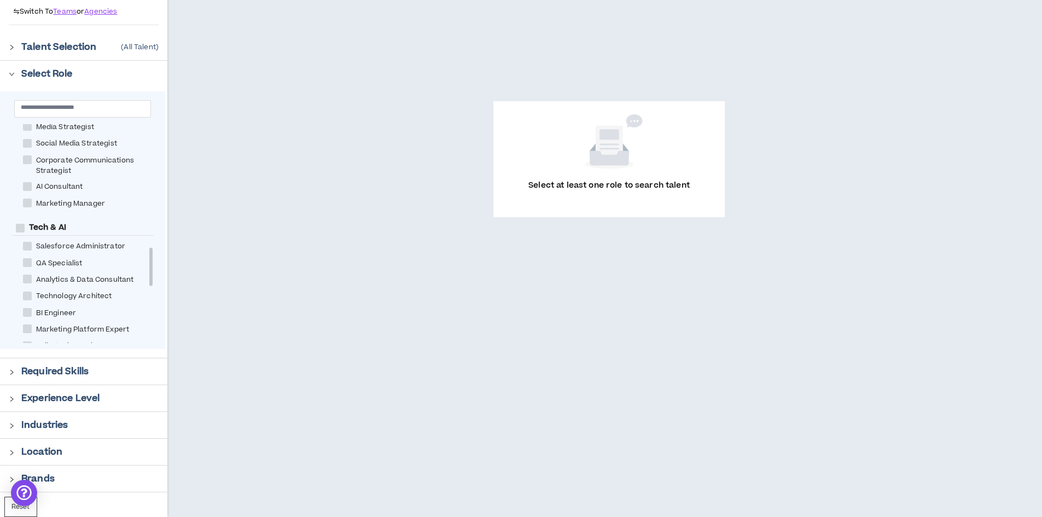
click at [24, 147] on span at bounding box center [27, 143] width 9 height 9
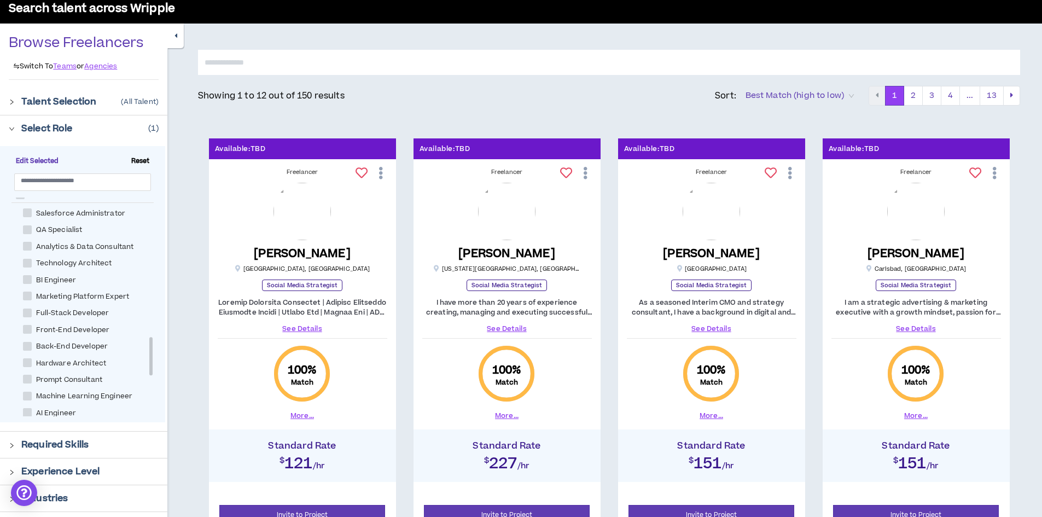
scroll to position [599, 0]
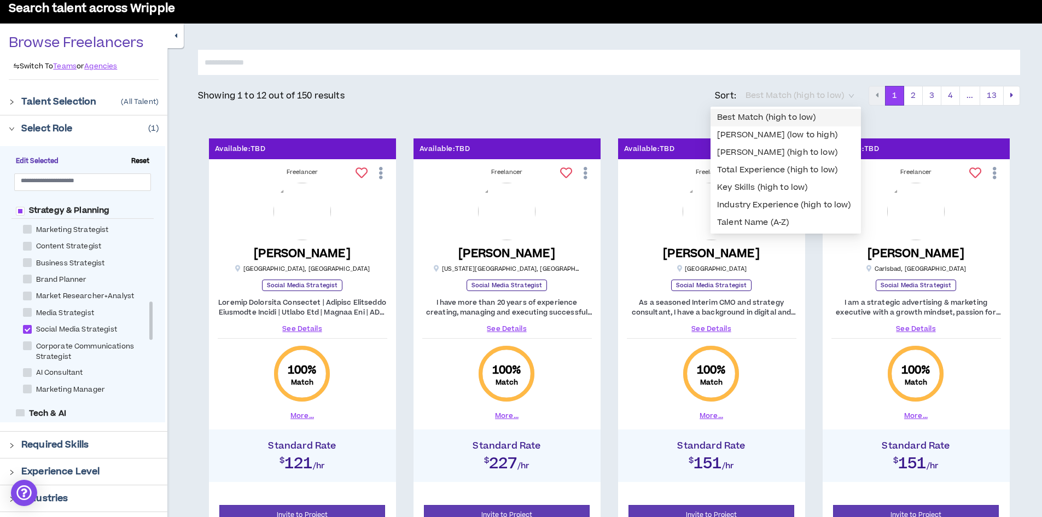
click at [779, 92] on span "Best Match (high to low)" at bounding box center [800, 96] width 108 height 16
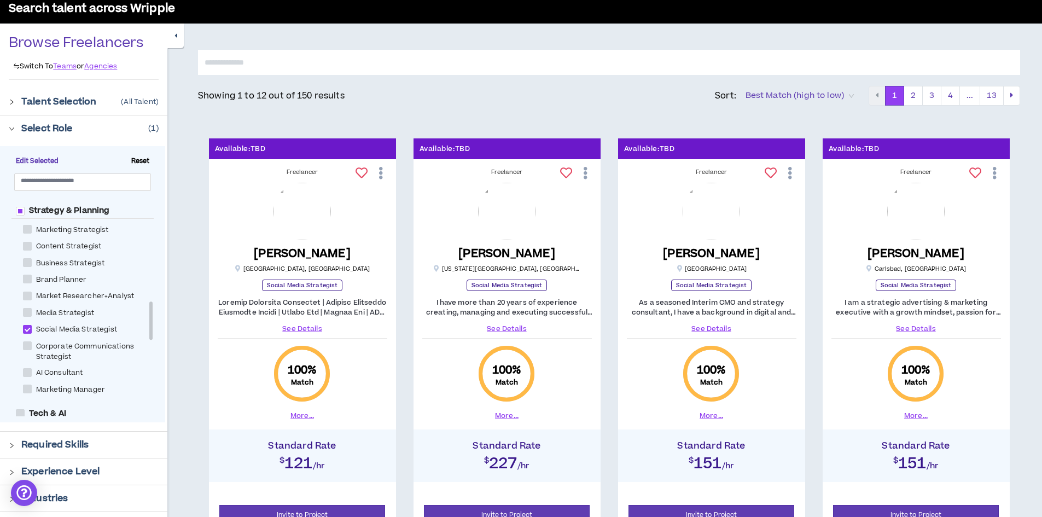
click at [631, 97] on div "Showing 1 to 12 out of 150 results Sort: Best Match (high to low)" at bounding box center [533, 96] width 671 height 18
click at [27, 330] on span at bounding box center [27, 329] width 9 height 9
checkbox Strategist "*****"
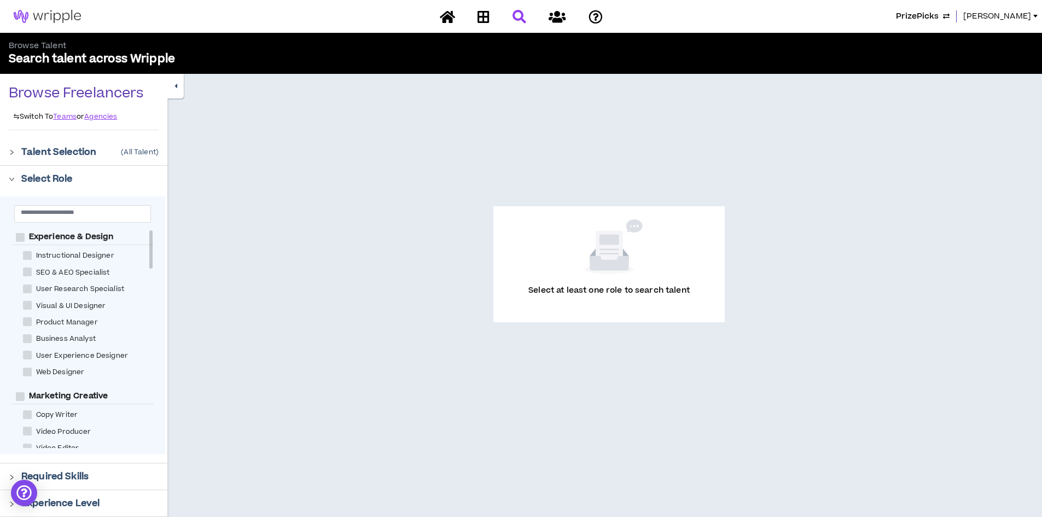
click at [1014, 19] on span "[PERSON_NAME]" at bounding box center [998, 16] width 68 height 12
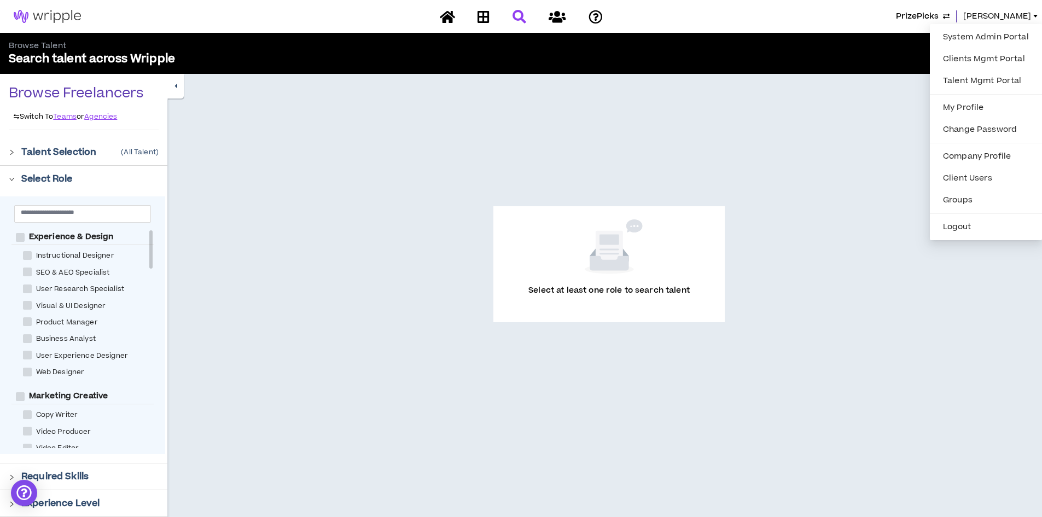
click at [802, 97] on div "Select at least one role to search talent" at bounding box center [604, 348] width 875 height 548
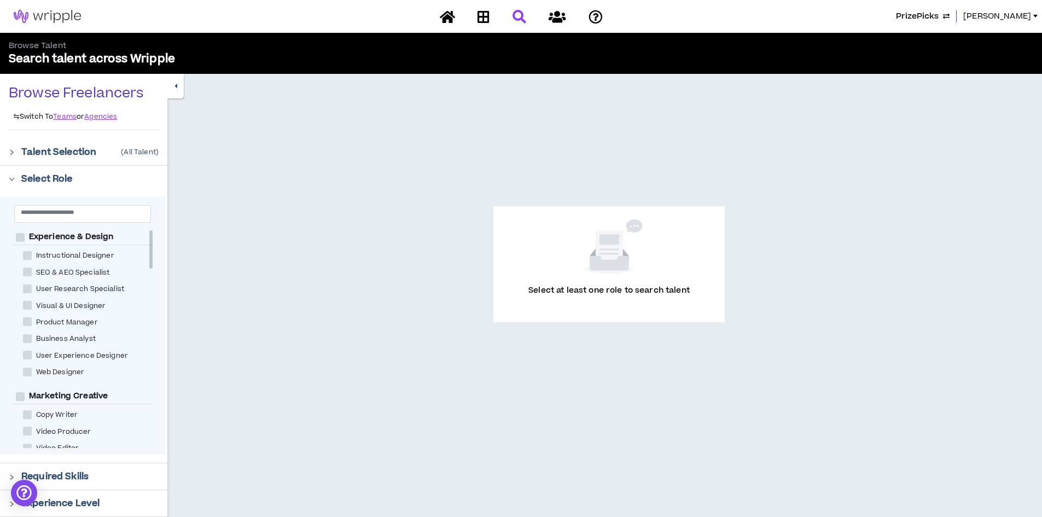
click at [72, 14] on img at bounding box center [47, 16] width 95 height 13
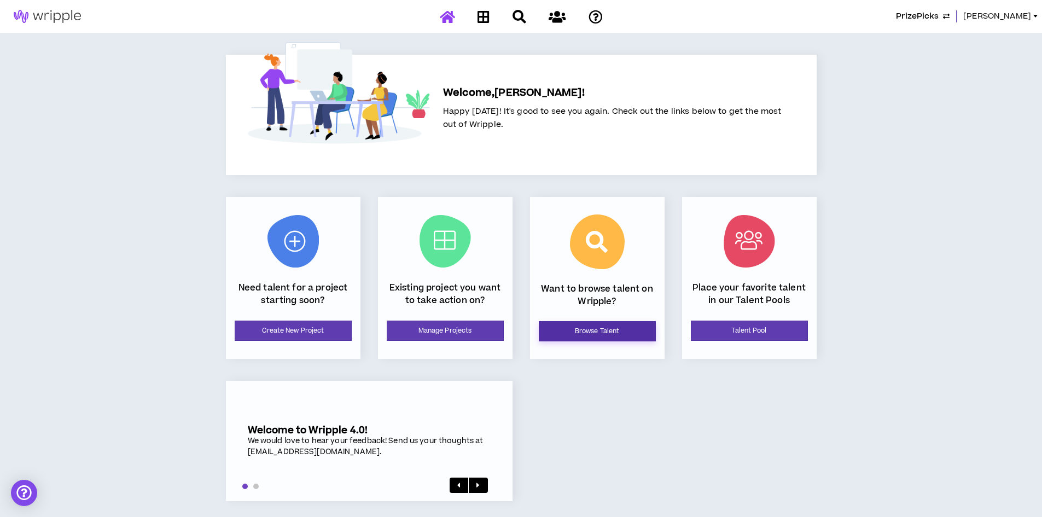
click at [608, 327] on link "Browse Talent" at bounding box center [597, 331] width 117 height 20
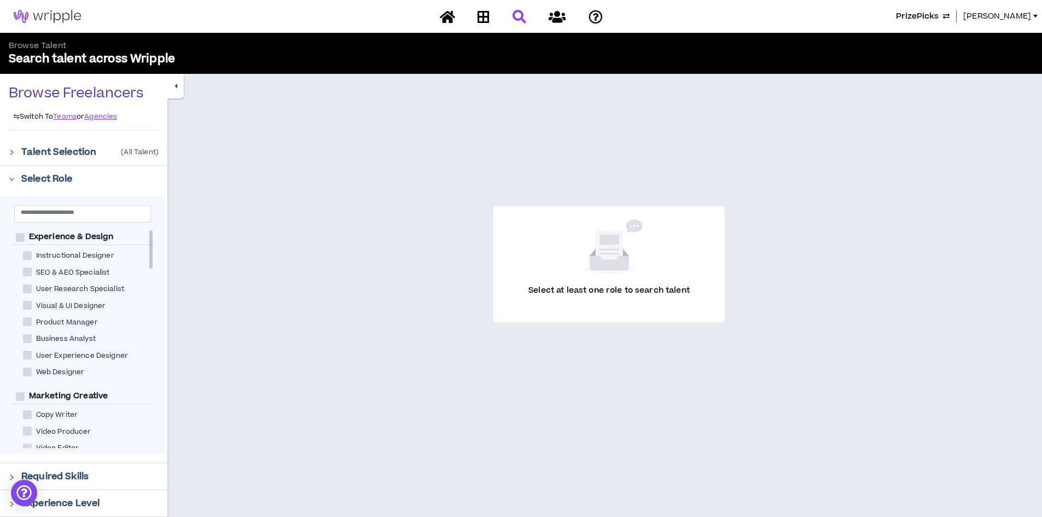
click at [1024, 16] on span "[PERSON_NAME]" at bounding box center [998, 16] width 68 height 12
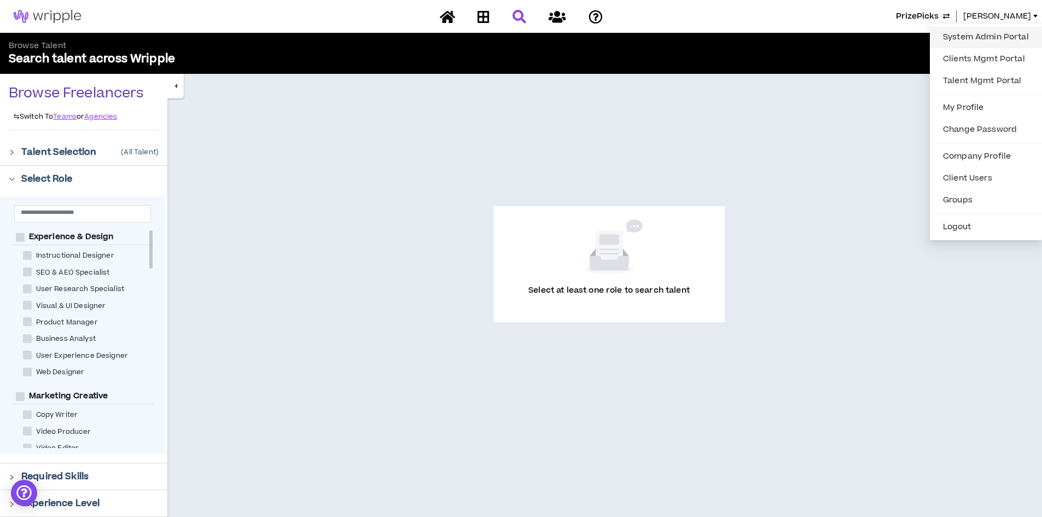
click at [964, 34] on link "System Admin Portal" at bounding box center [986, 37] width 99 height 16
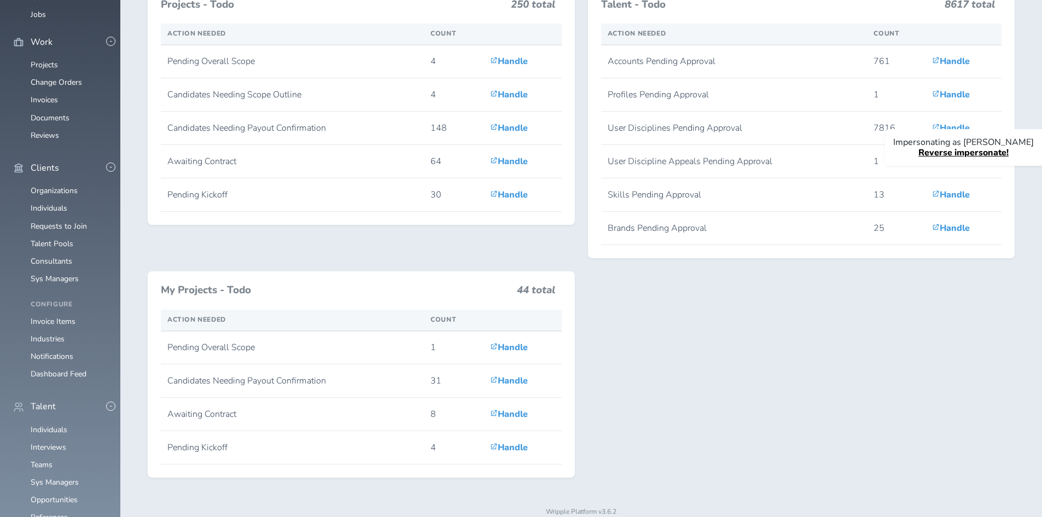
scroll to position [219, 0]
click at [56, 425] on link "Individuals" at bounding box center [49, 430] width 37 height 10
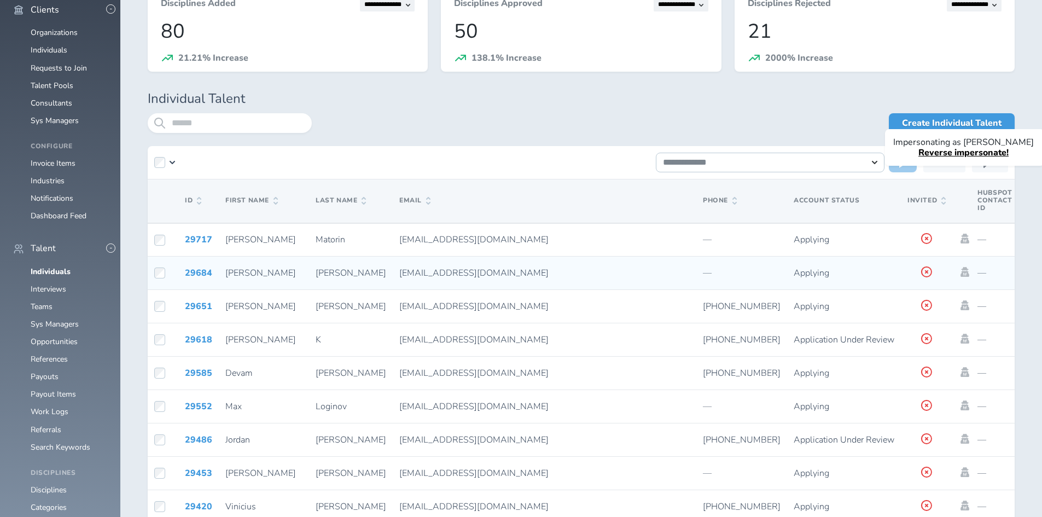
scroll to position [274, 0]
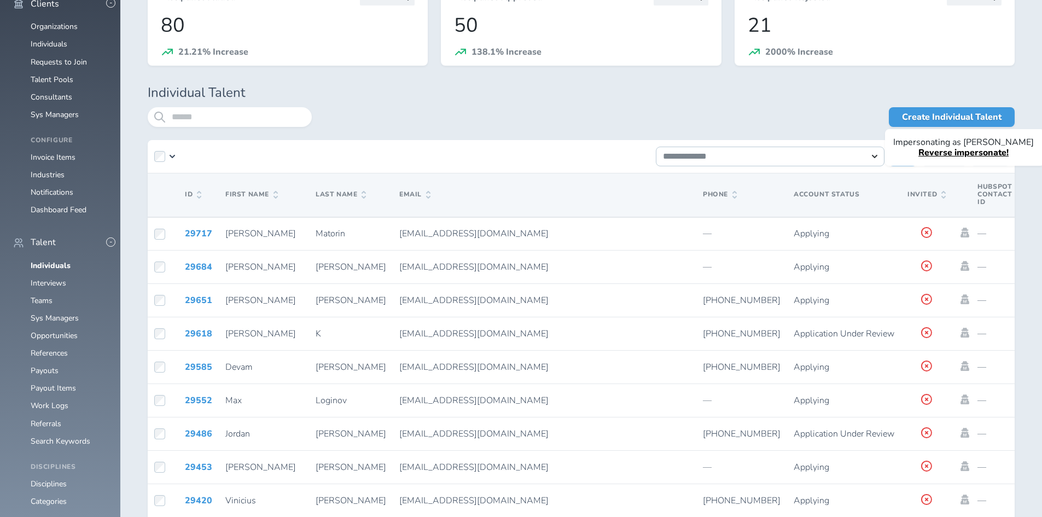
click at [794, 195] on span "Account Status" at bounding box center [827, 194] width 66 height 9
click at [787, 194] on th "Account Status" at bounding box center [844, 195] width 114 height 44
click at [787, 189] on th "Account Status" at bounding box center [844, 195] width 114 height 44
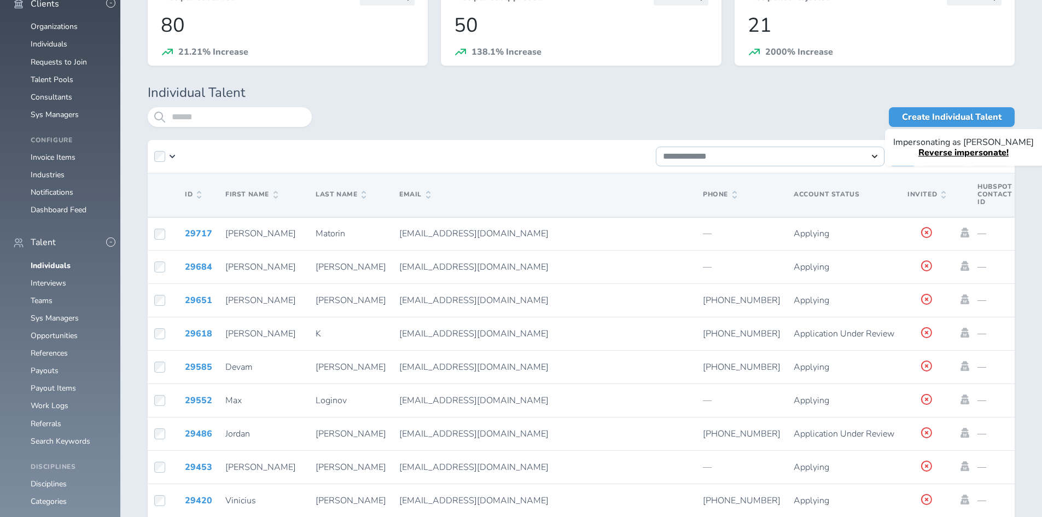
click at [641, 161] on div "**********" at bounding box center [581, 156] width 867 height 33
click at [674, 154] on select "**********" at bounding box center [770, 157] width 229 height 20
click at [599, 166] on div "**********" at bounding box center [581, 156] width 867 height 33
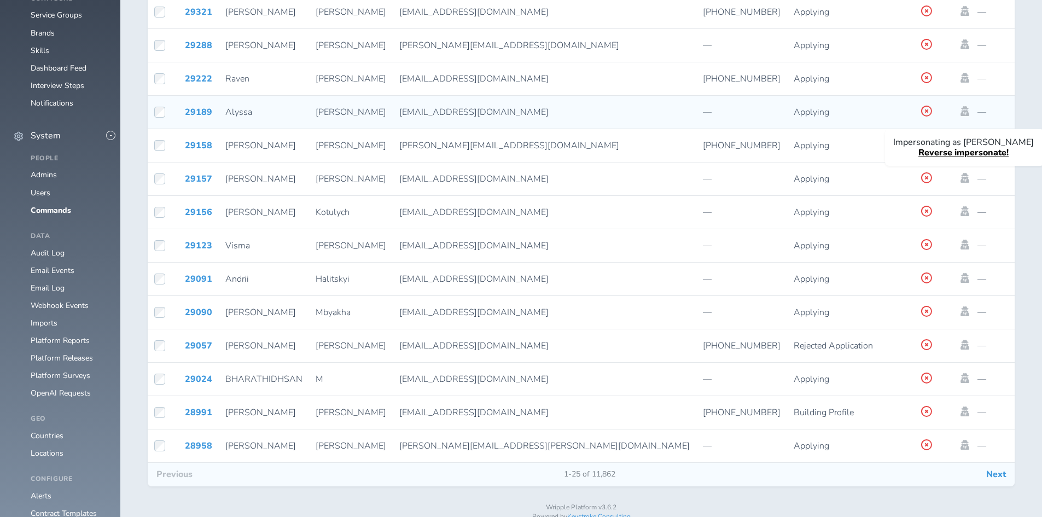
scroll to position [895, 0]
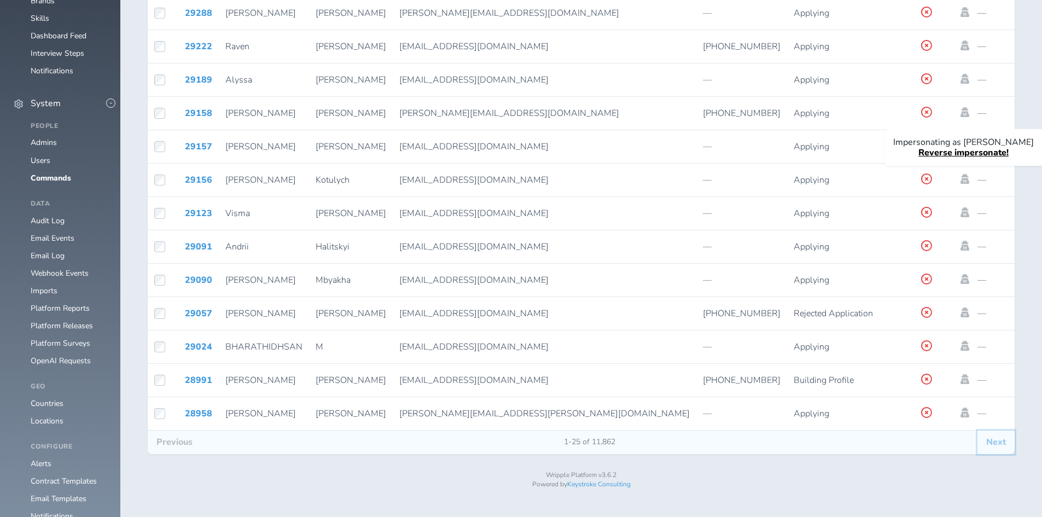
click at [994, 451] on button "Next" at bounding box center [996, 442] width 37 height 23
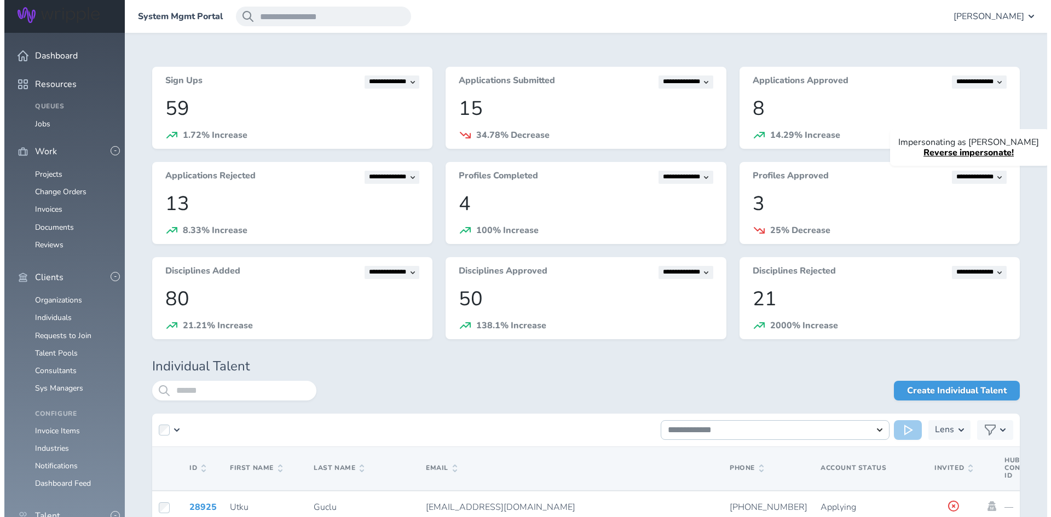
scroll to position [55, 0]
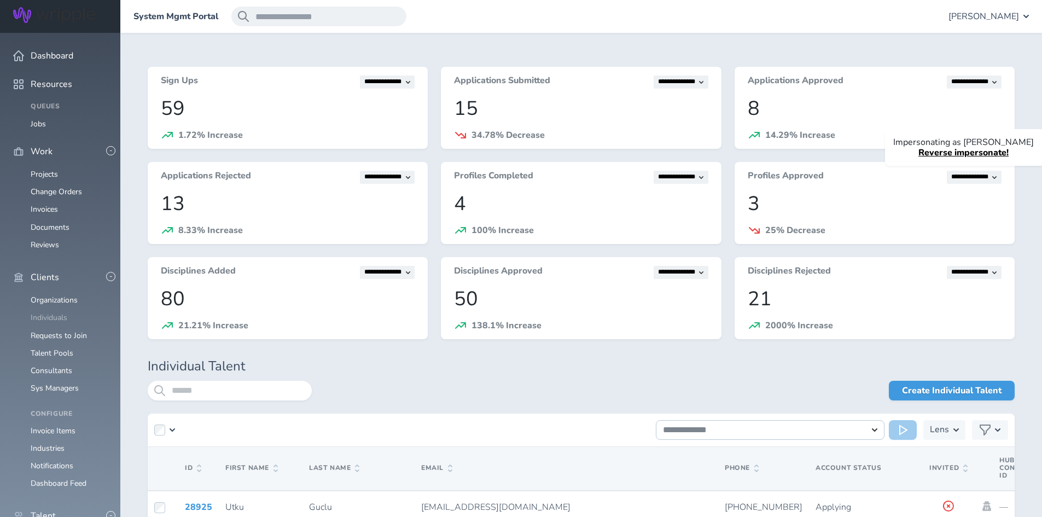
click at [41, 312] on link "Individuals" at bounding box center [49, 317] width 37 height 10
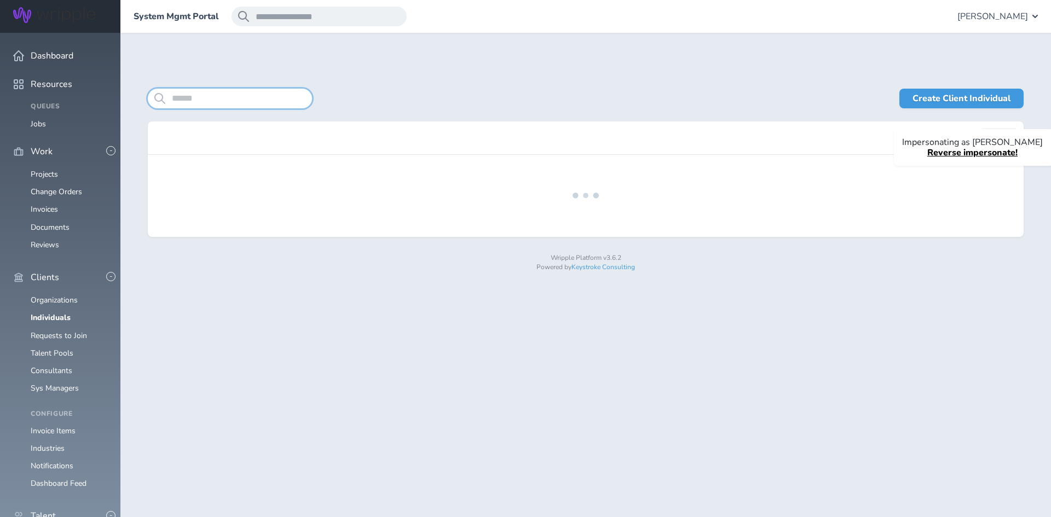
click at [221, 100] on input "search" at bounding box center [230, 99] width 164 height 20
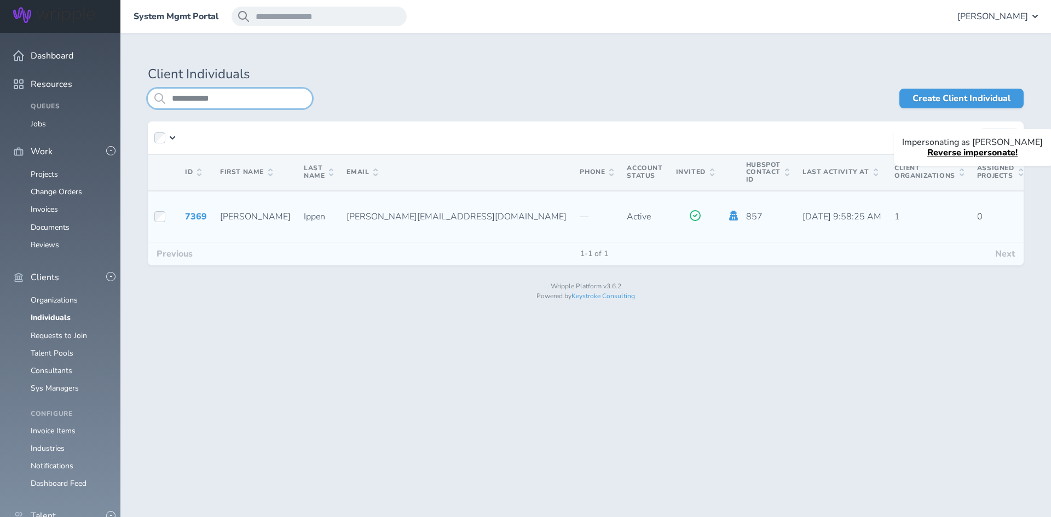
type input "**********"
click at [729, 215] on icon at bounding box center [733, 216] width 9 height 10
